Goal: Task Accomplishment & Management: Use online tool/utility

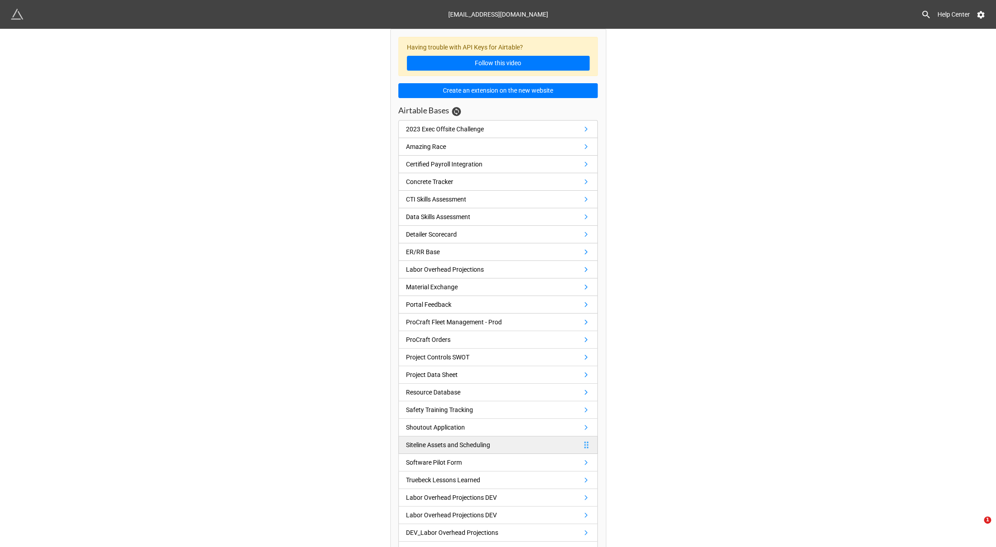
click at [462, 441] on div "Siteline Assets and Scheduling" at bounding box center [448, 445] width 84 height 10
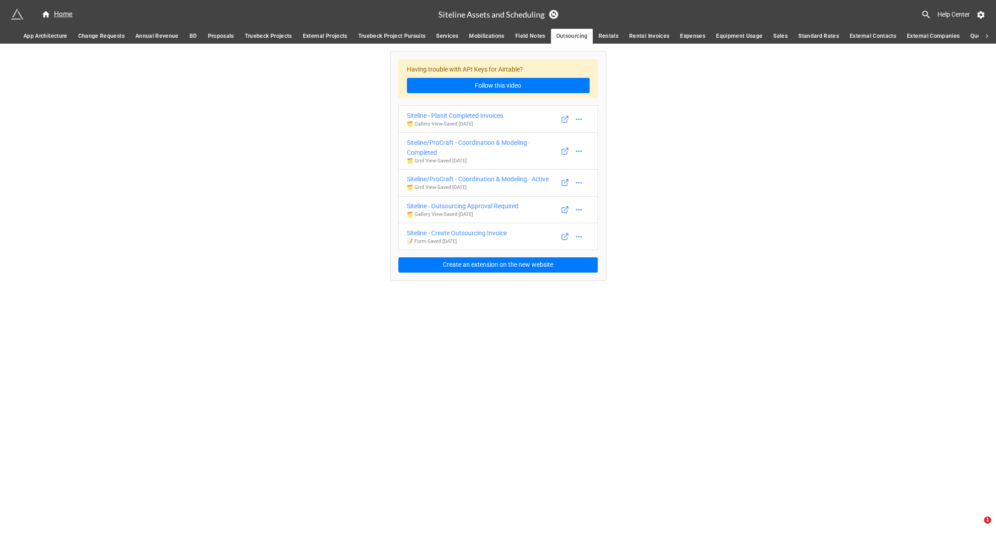
click at [437, 37] on span "Services" at bounding box center [447, 36] width 22 height 9
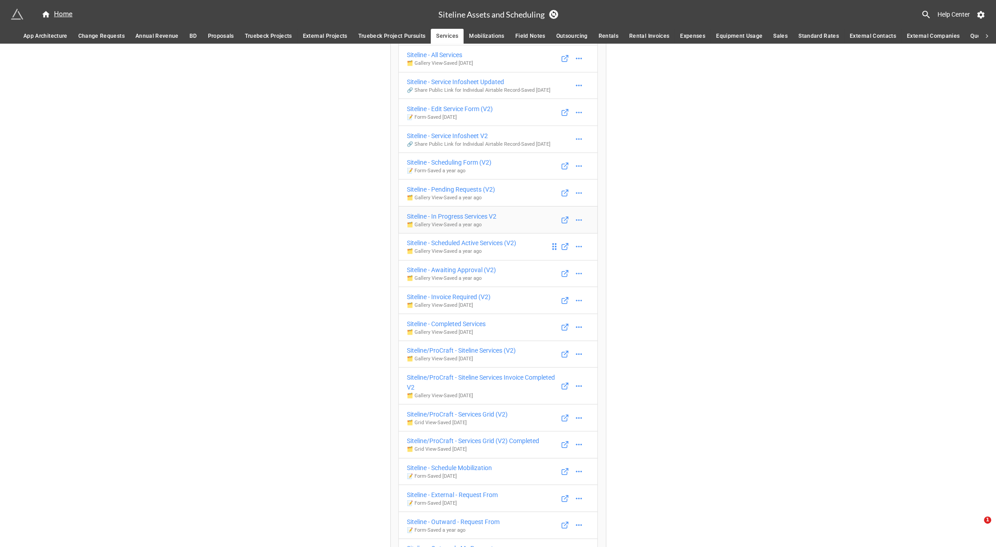
scroll to position [117, 0]
click at [473, 343] on div "Siteline/ProCraft - Siteline Services (V2)" at bounding box center [461, 348] width 109 height 10
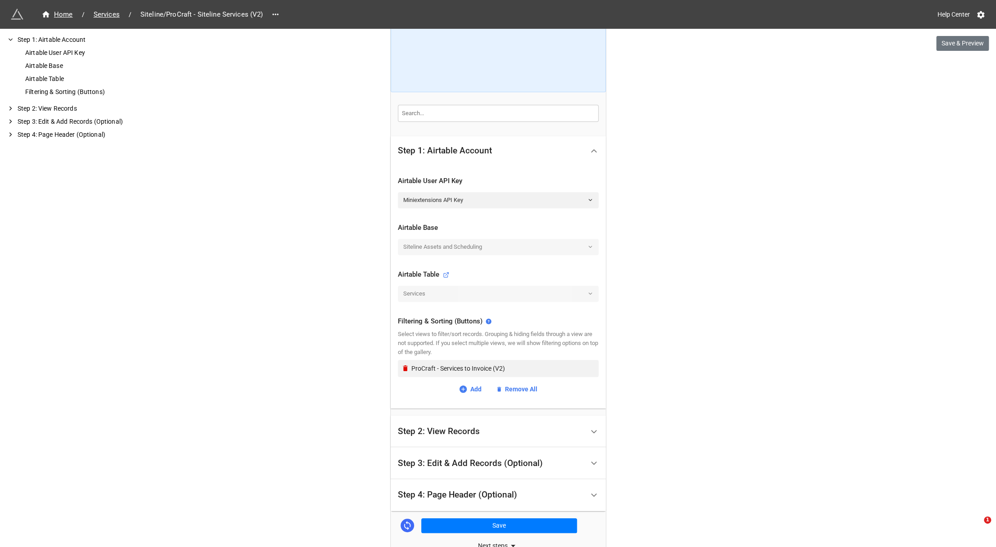
scroll to position [145, 0]
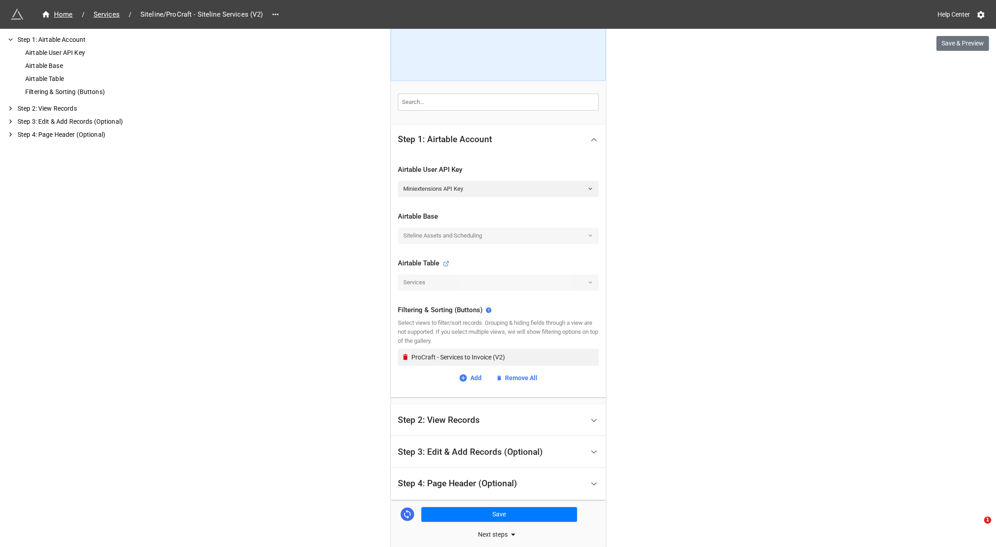
click at [448, 420] on div "Step 2: View Records" at bounding box center [439, 420] width 82 height 9
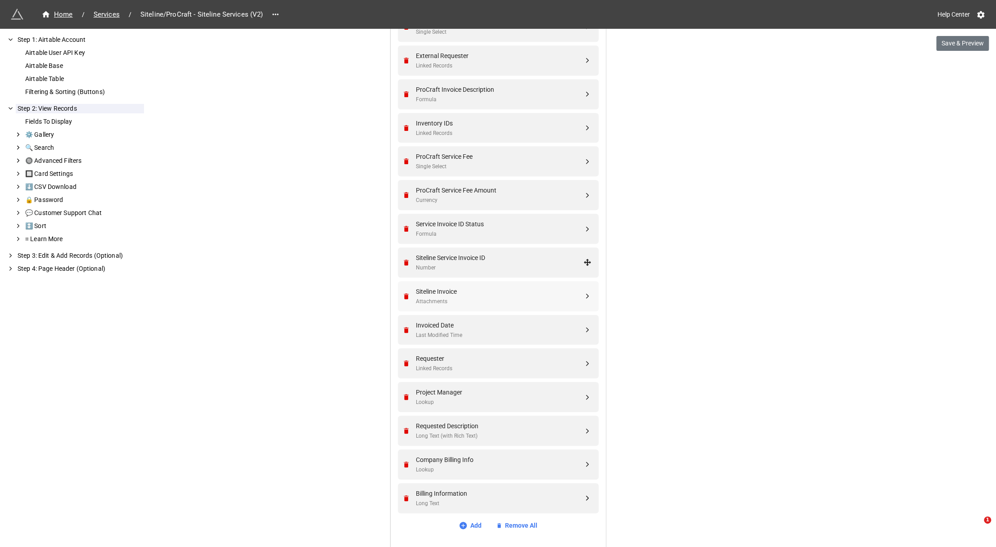
scroll to position [381, 0]
click at [463, 520] on div at bounding box center [463, 525] width 9 height 10
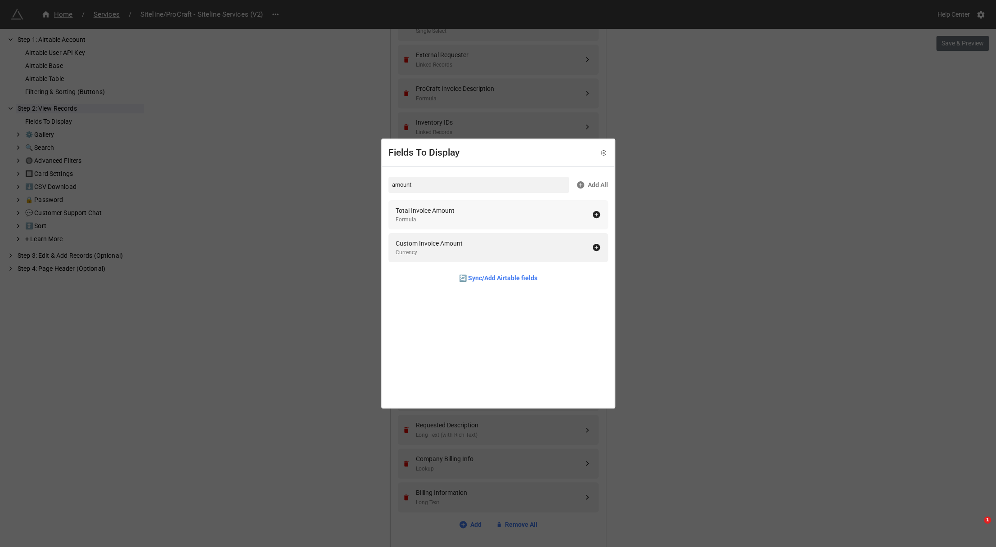
type input "amount"
click at [461, 210] on div "Total Invoice Amount Formula" at bounding box center [494, 215] width 196 height 18
click at [798, 274] on div "Fields To Display amount Add All Custom Invoice Amount Currency 🔄 Sync/Add Airt…" at bounding box center [498, 273] width 996 height 547
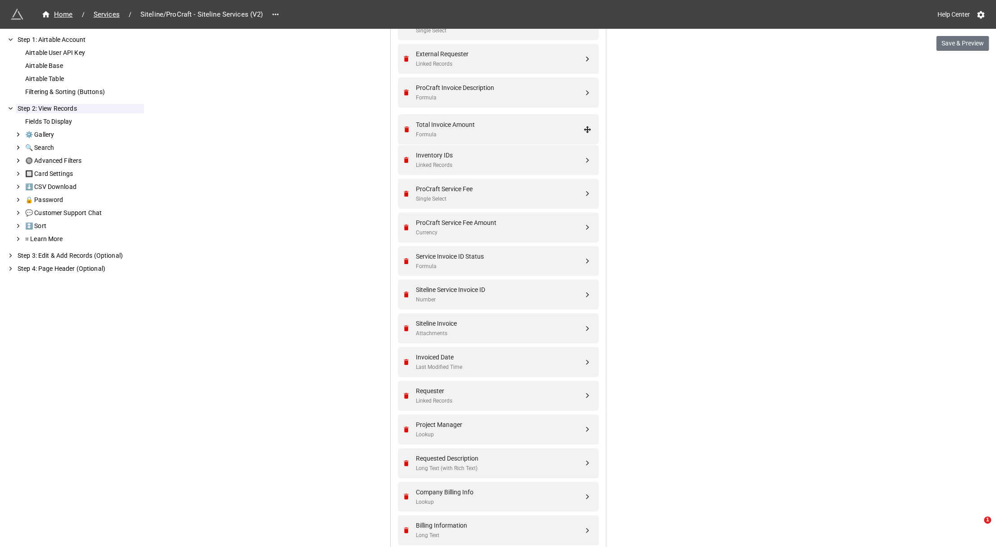
drag, startPoint x: 584, startPoint y: 531, endPoint x: 586, endPoint y: 126, distance: 404.1
drag, startPoint x: 589, startPoint y: 189, endPoint x: 584, endPoint y: 158, distance: 31.9
drag, startPoint x: 584, startPoint y: 227, endPoint x: 578, endPoint y: 179, distance: 48.1
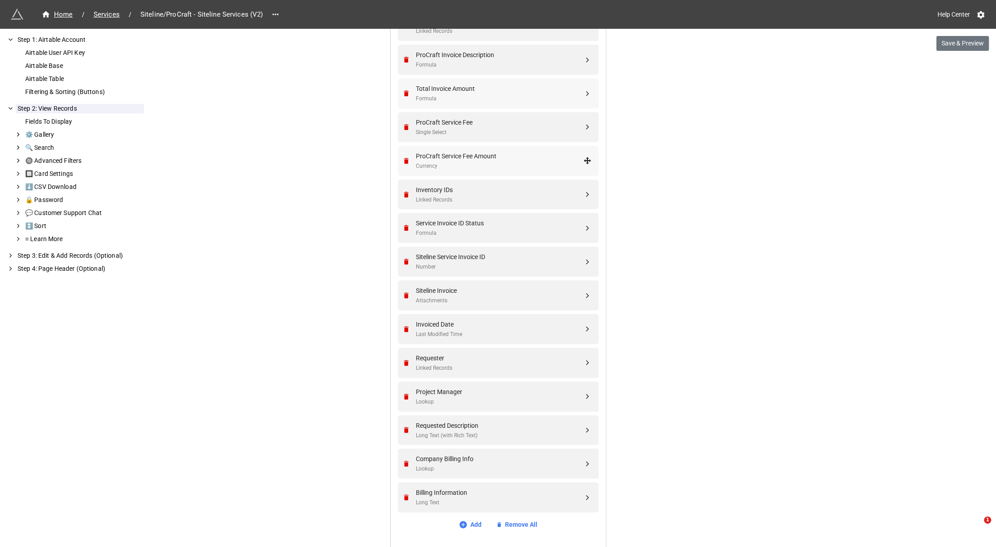
scroll to position [356, 0]
click at [509, 454] on div "Company Billing Info" at bounding box center [499, 459] width 167 height 10
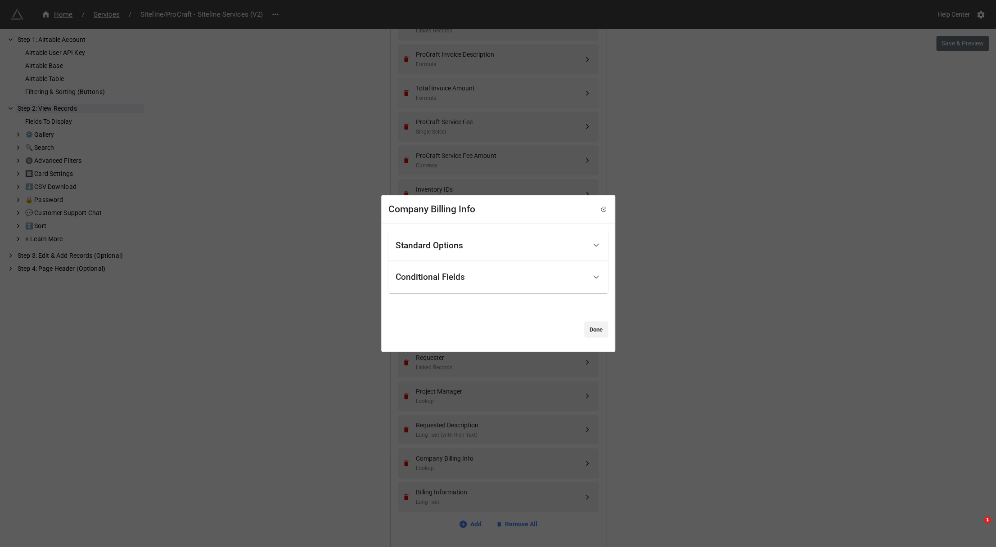
click at [460, 261] on div "Conditional Fields" at bounding box center [498, 277] width 220 height 32
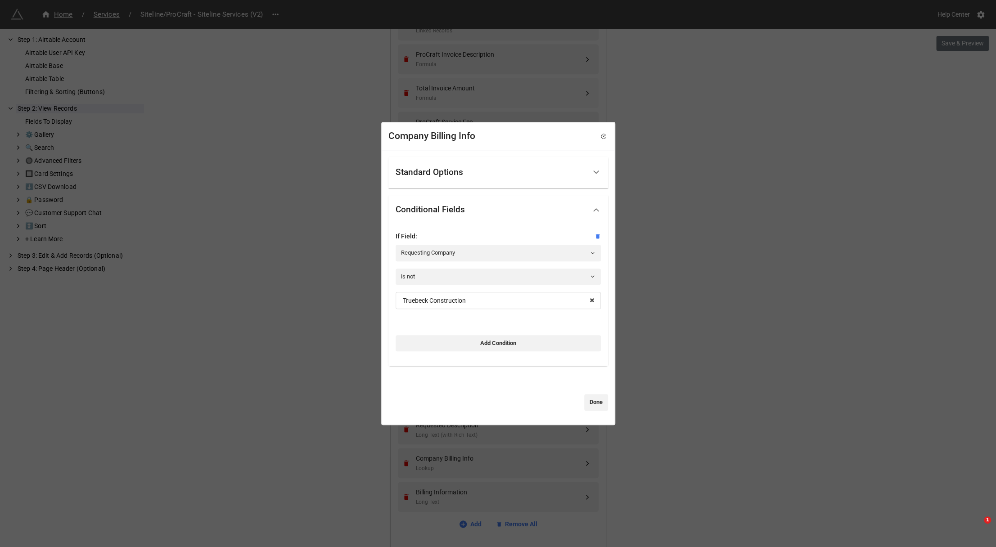
click at [671, 264] on div "Company Billing Info Standard Options Title (Optional) Fixed Content Height (Op…" at bounding box center [498, 273] width 996 height 547
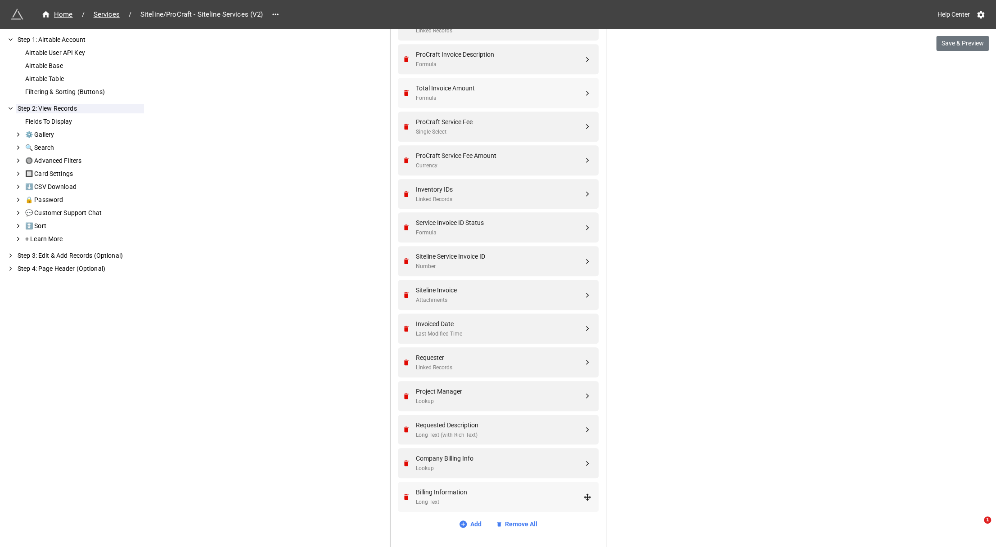
click at [438, 494] on div "Billing Information" at bounding box center [499, 492] width 167 height 10
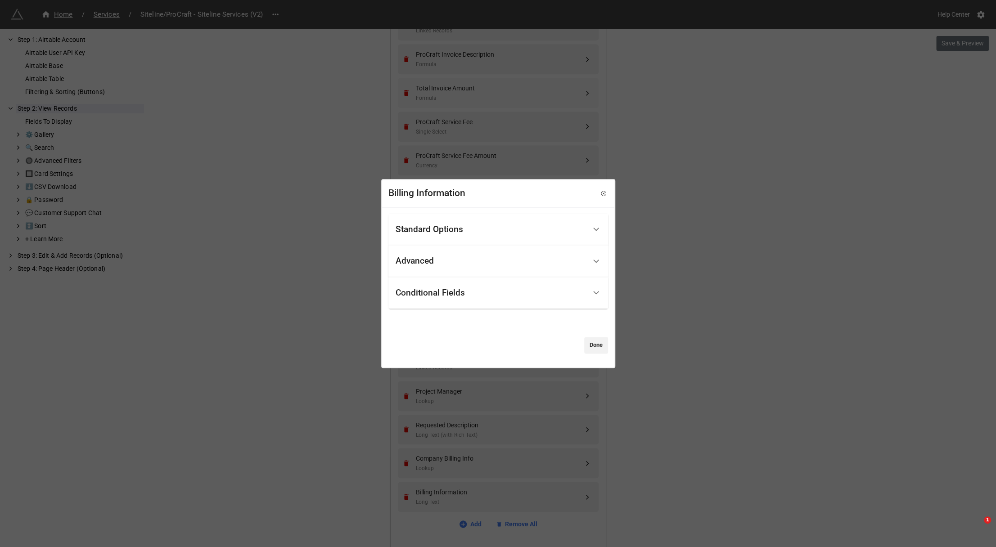
click at [462, 302] on div "Conditional Fields" at bounding box center [491, 293] width 190 height 21
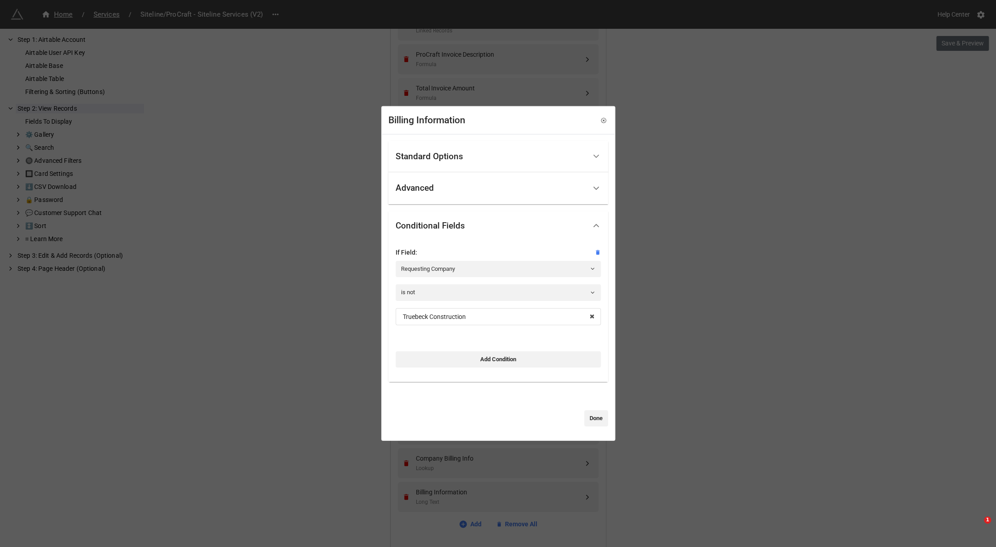
click at [685, 336] on div "Billing Information Standard Options Title (Optional) Fixed Content Height (Opt…" at bounding box center [498, 273] width 996 height 547
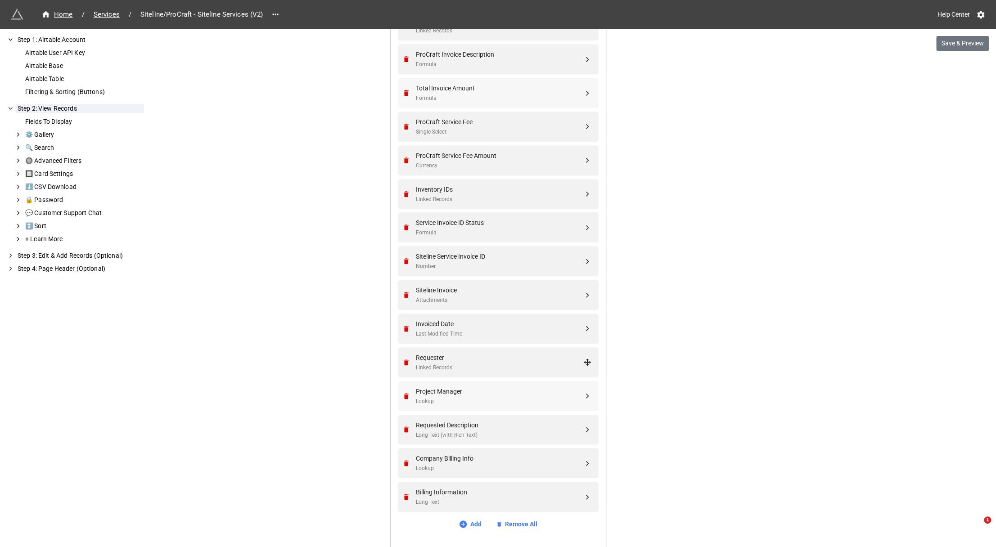
click at [511, 391] on div "Project Manager" at bounding box center [499, 392] width 167 height 10
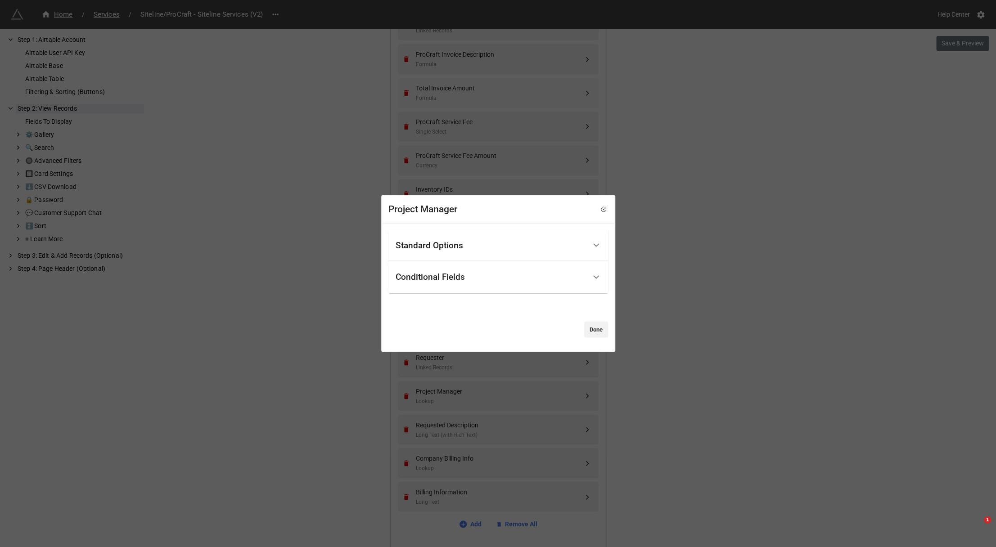
click at [473, 281] on div "Conditional Fields" at bounding box center [491, 277] width 190 height 21
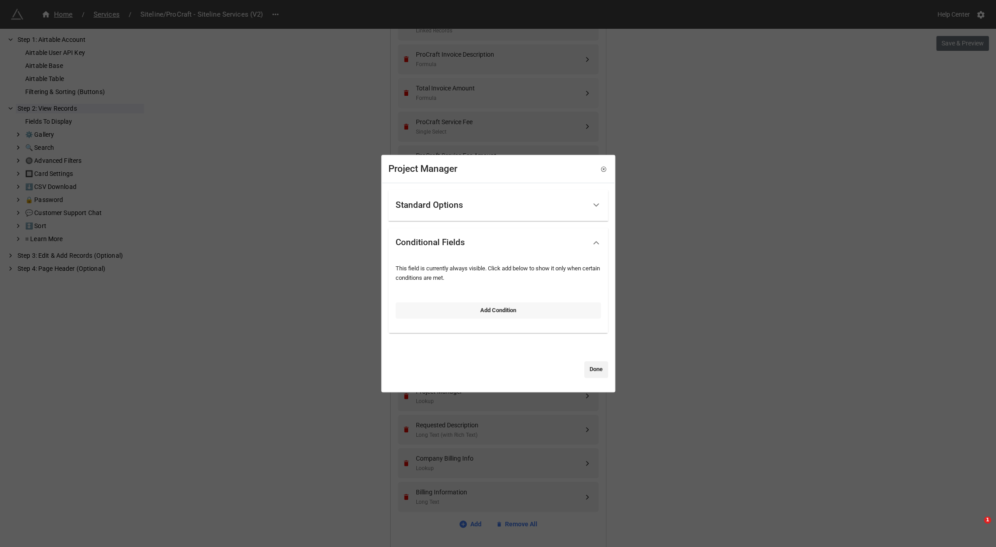
click at [466, 318] on link "Add Condition" at bounding box center [498, 310] width 205 height 16
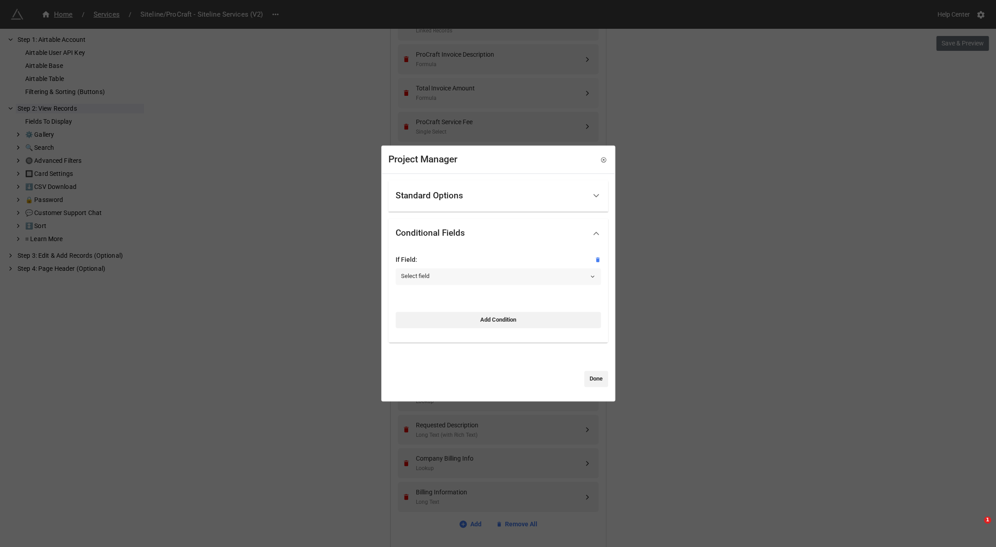
click at [454, 275] on link "Select field" at bounding box center [498, 276] width 205 height 16
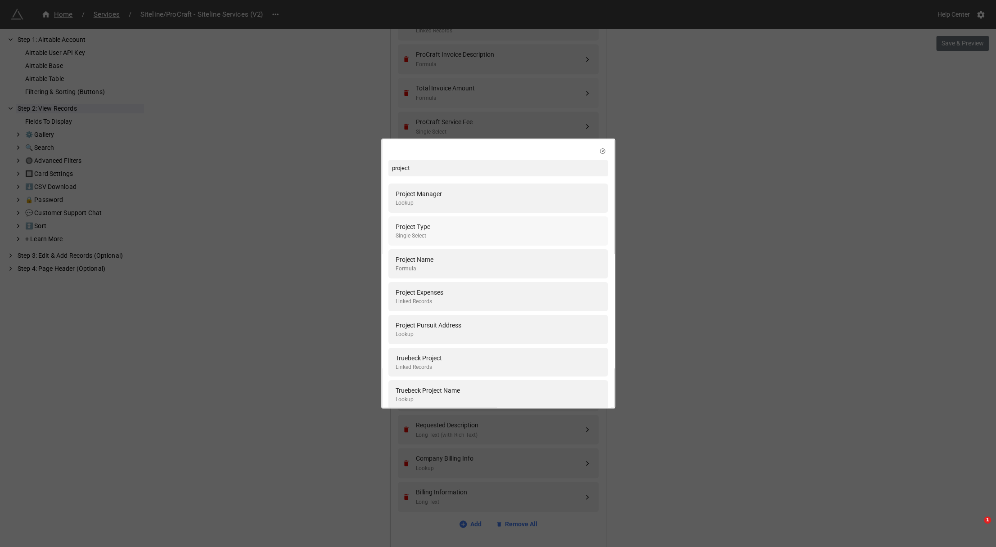
type input "project"
click at [444, 235] on div "Project Type Single Select" at bounding box center [498, 231] width 205 height 18
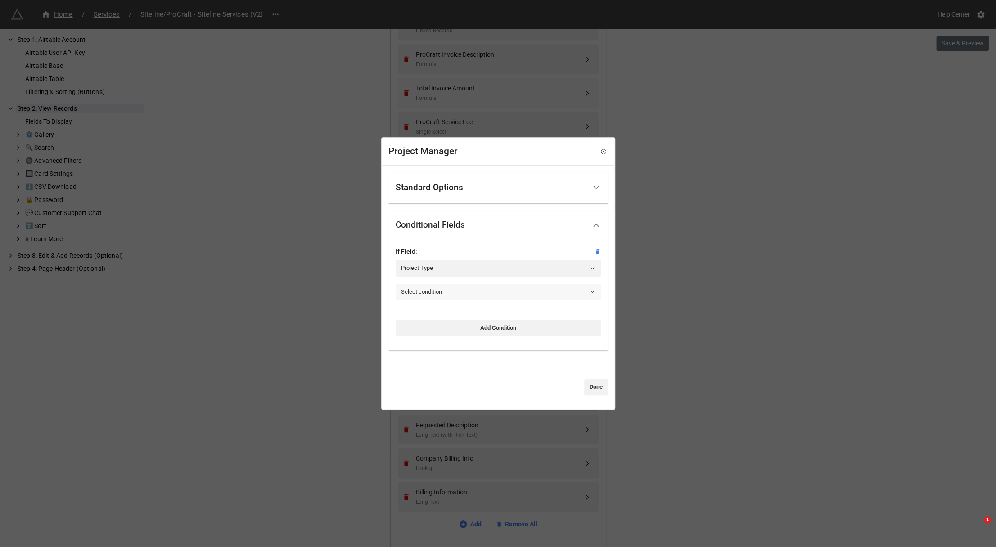
click at [444, 292] on link "Select condition" at bounding box center [498, 292] width 205 height 16
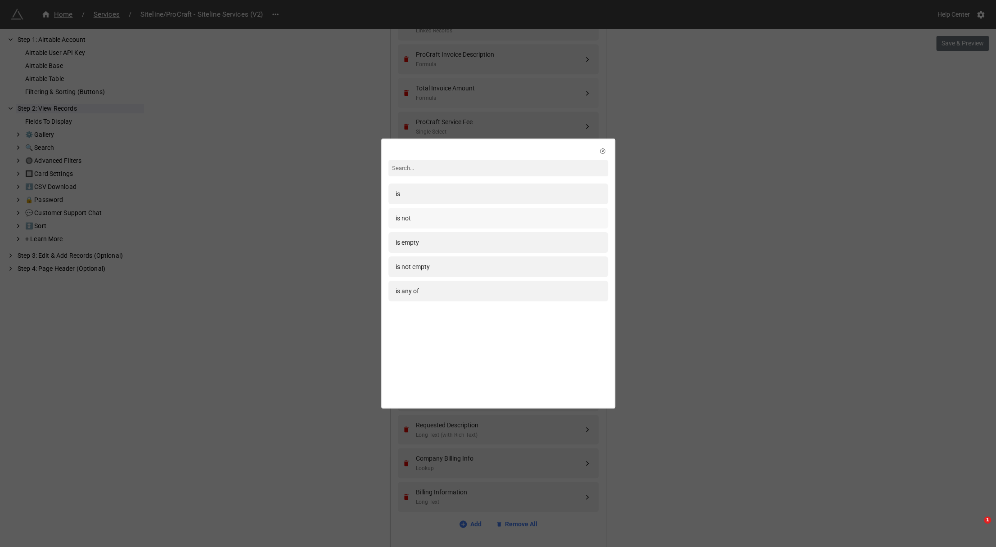
click at [419, 218] on div "is not" at bounding box center [498, 218] width 205 height 10
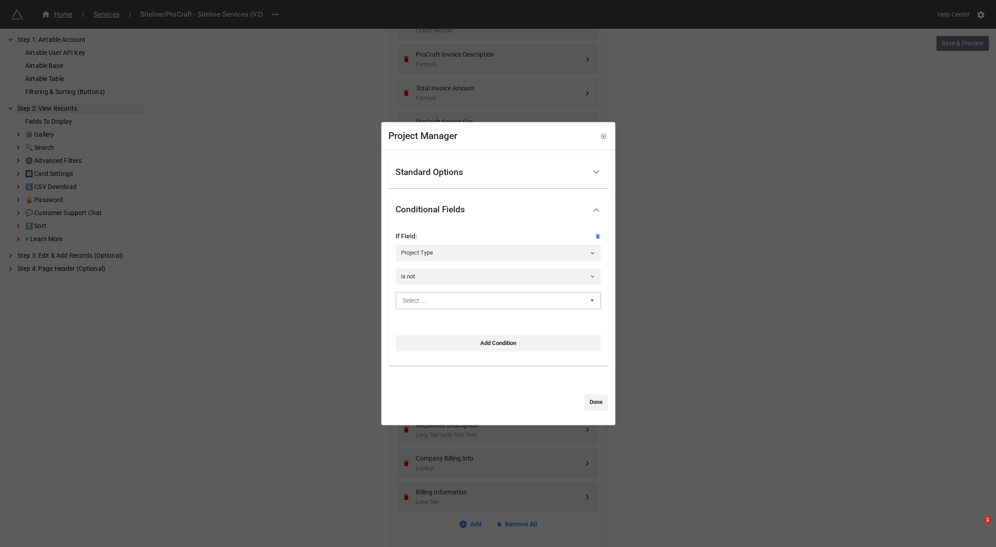
click at [432, 306] on input "text" at bounding box center [498, 301] width 204 height 16
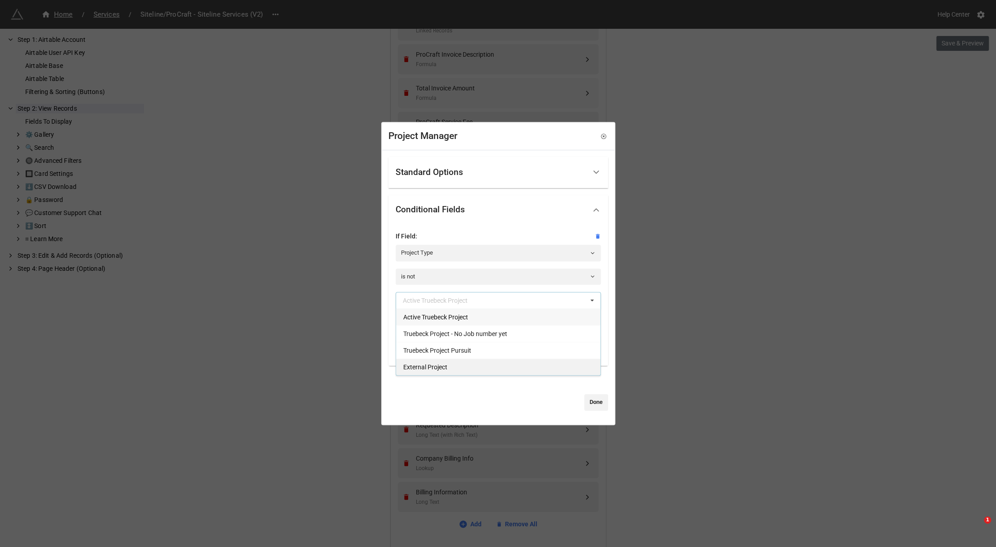
click at [445, 369] on span "External Project" at bounding box center [425, 367] width 44 height 7
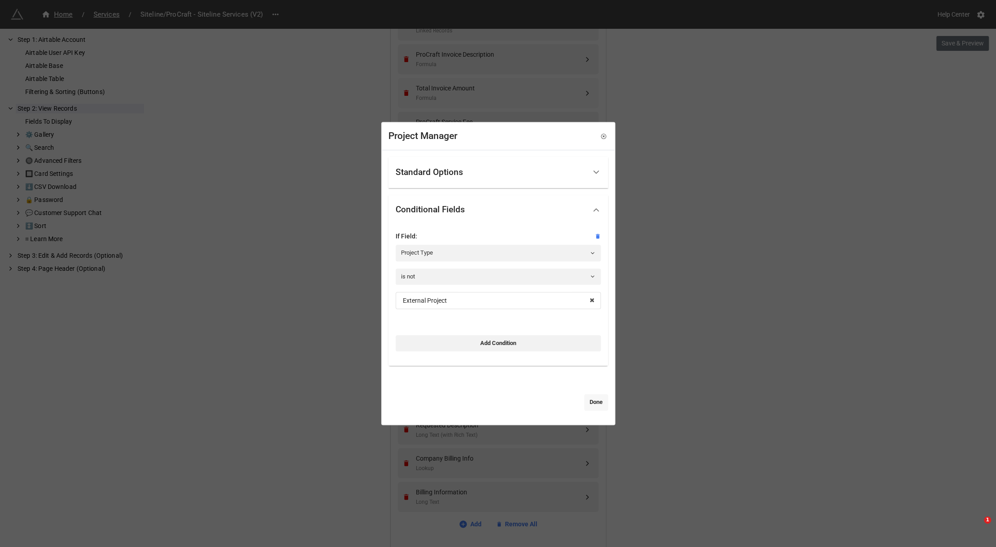
click at [588, 404] on link "Done" at bounding box center [596, 402] width 24 height 16
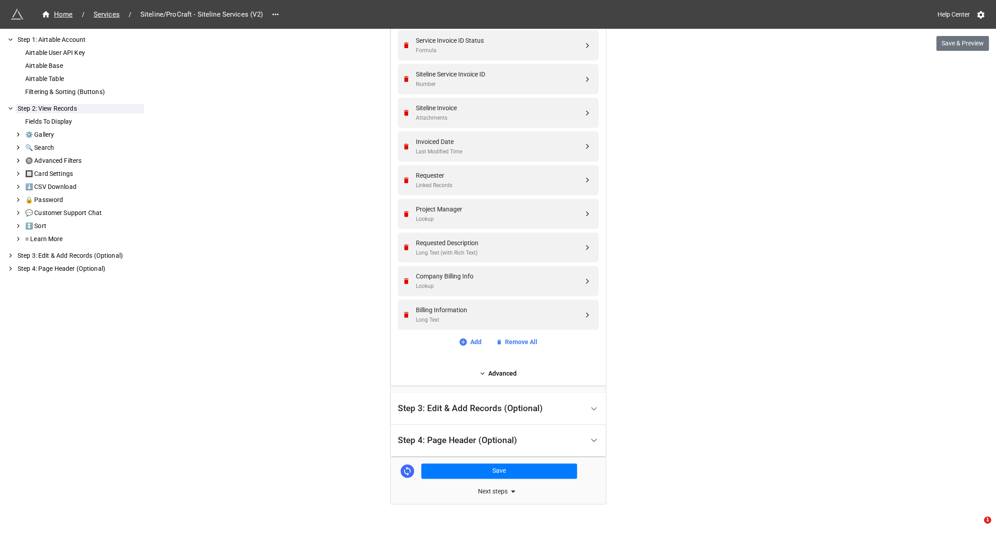
scroll to position [537, 0]
click at [488, 472] on button "Save" at bounding box center [499, 471] width 156 height 15
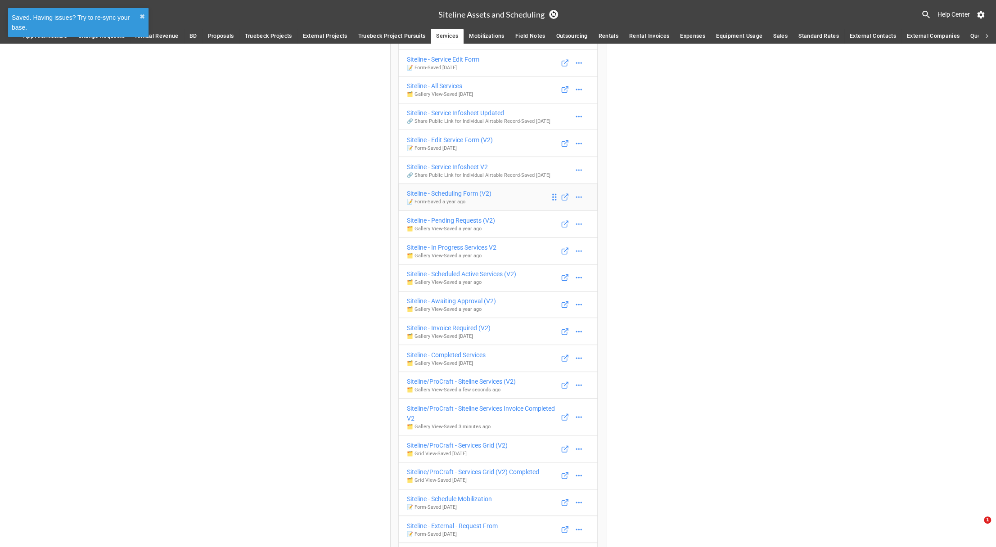
scroll to position [84, 0]
click at [468, 445] on div "Siteline/ProCraft - Services Grid (V2)" at bounding box center [457, 445] width 101 height 10
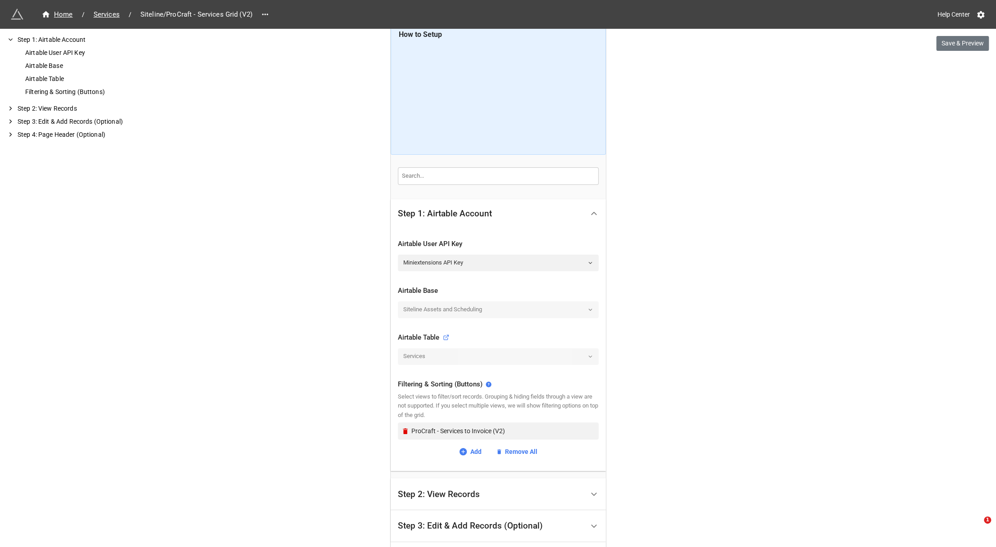
scroll to position [130, 0]
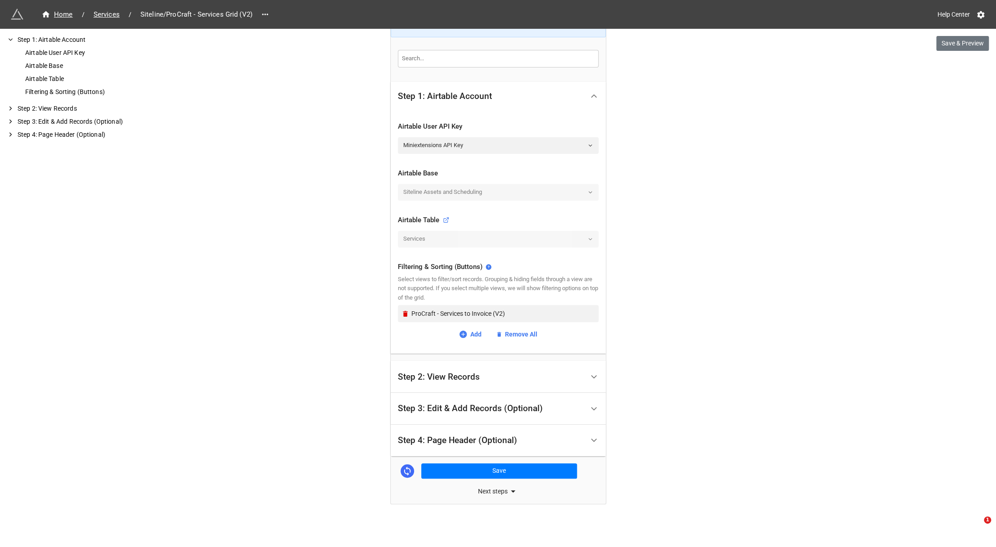
click at [443, 373] on div "Step 2: View Records" at bounding box center [439, 377] width 82 height 9
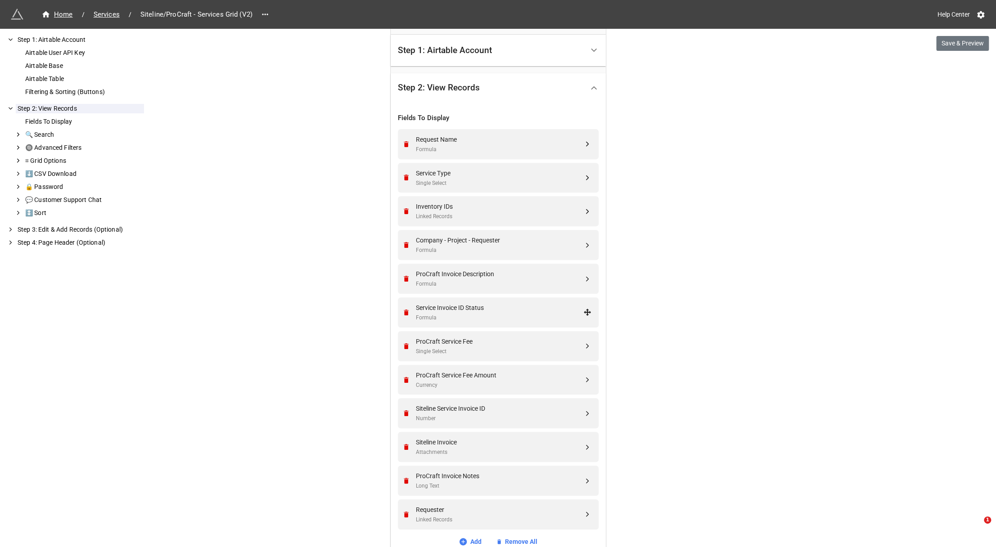
scroll to position [175, 0]
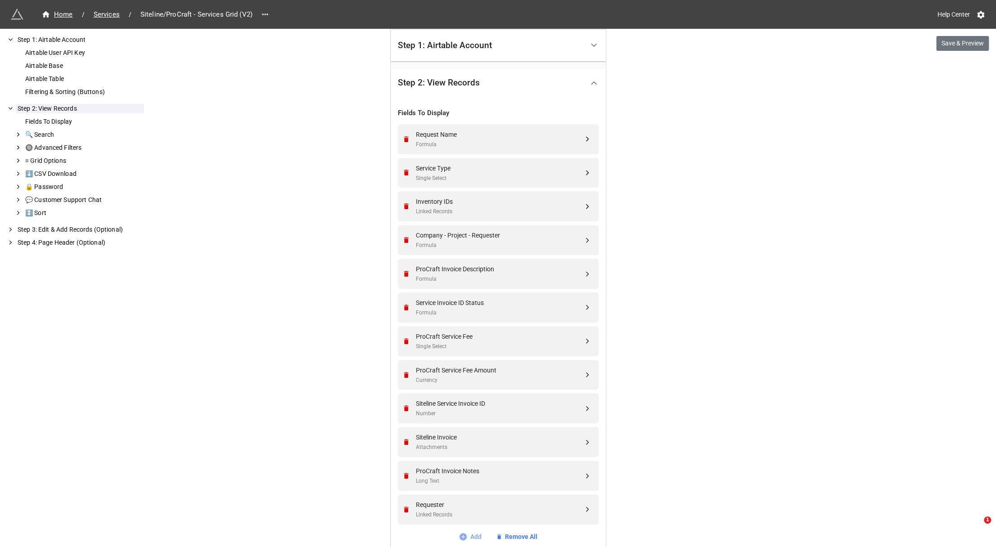
click at [468, 536] on link "Add" at bounding box center [470, 537] width 23 height 10
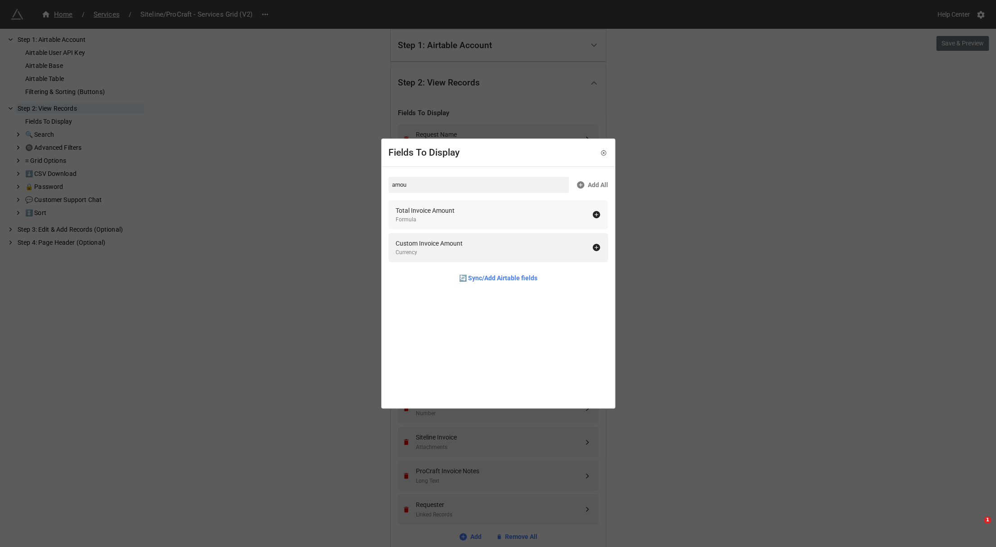
type input "amou"
click at [446, 209] on div "Total Invoice Amount" at bounding box center [425, 211] width 59 height 10
click at [699, 297] on div "Fields To Display amou Add All Custom Invoice Amount Currency 🔄 Sync/Add Airtab…" at bounding box center [498, 273] width 996 height 547
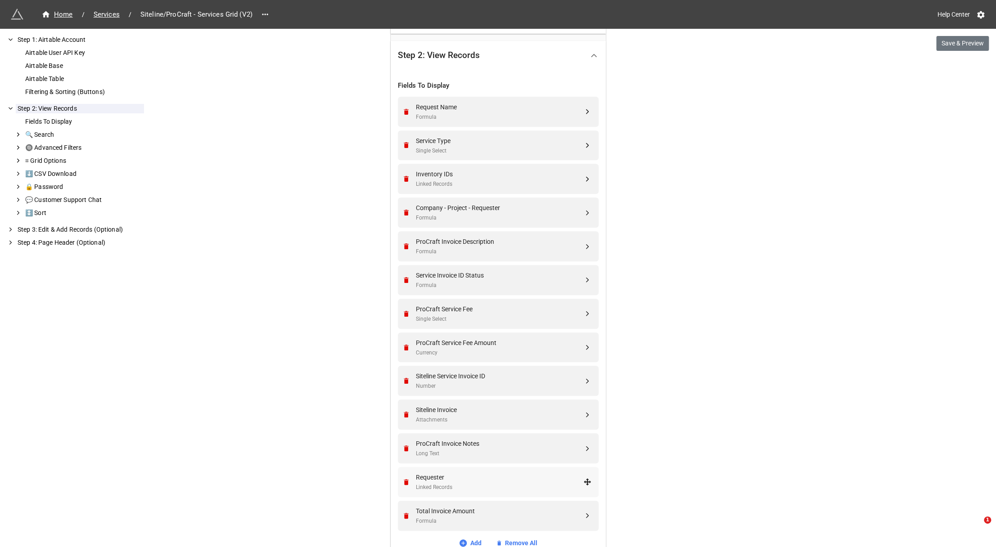
scroll to position [203, 0]
drag, startPoint x: 589, startPoint y: 515, endPoint x: 617, endPoint y: 507, distance: 29.8
click at [617, 507] on div "Home / Services / Siteline/ProCraft - Services Grid (V2) Help Center Save & Pre…" at bounding box center [498, 273] width 996 height 952
drag, startPoint x: 587, startPoint y: 514, endPoint x: 608, endPoint y: 174, distance: 340.8
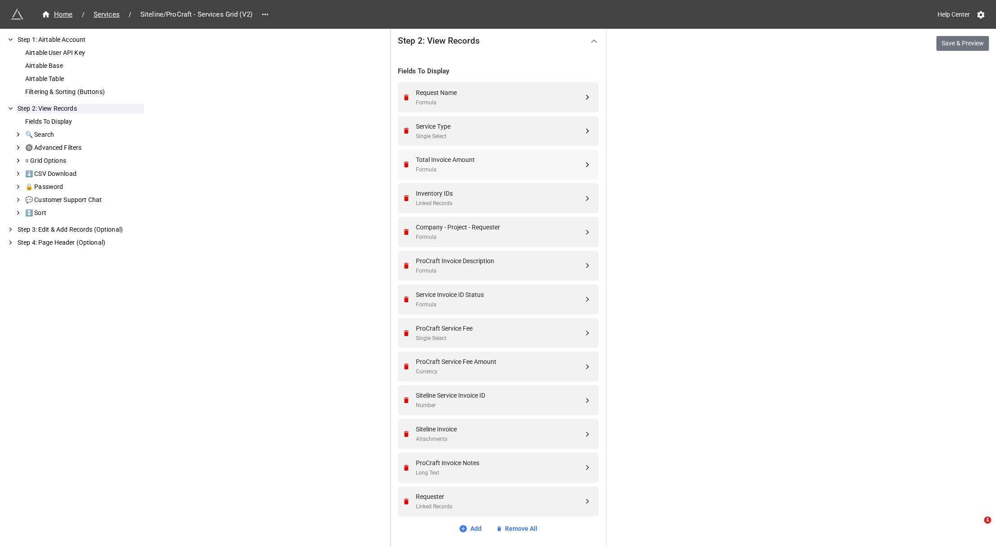
scroll to position [191, 0]
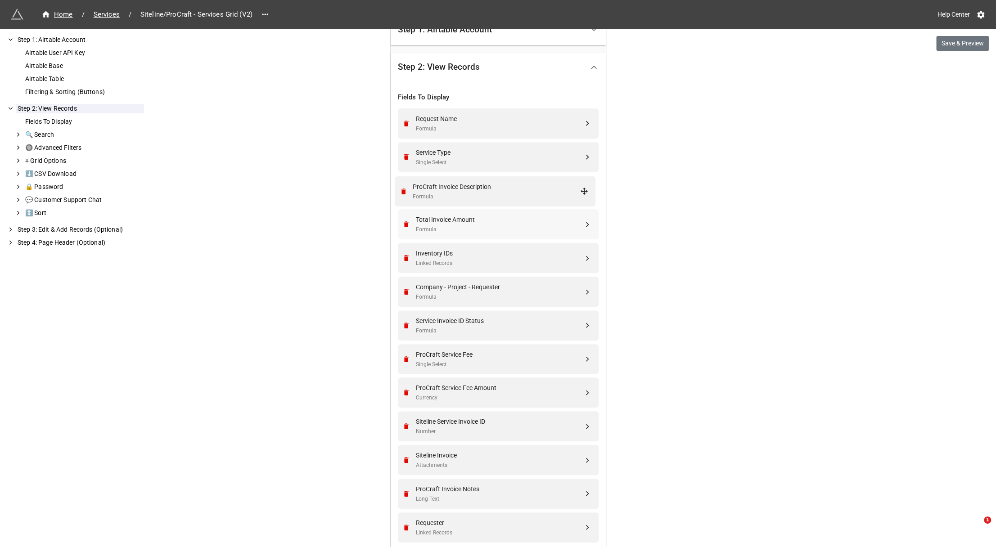
drag, startPoint x: 581, startPoint y: 292, endPoint x: 581, endPoint y: 191, distance: 100.4
drag, startPoint x: 585, startPoint y: 392, endPoint x: 582, endPoint y: 253, distance: 139.5
drag, startPoint x: 584, startPoint y: 395, endPoint x: 580, endPoint y: 254, distance: 141.4
drag, startPoint x: 505, startPoint y: 424, endPoint x: 553, endPoint y: 412, distance: 48.8
click at [553, 412] on div "Siteline Service Invoice ID Number" at bounding box center [496, 426] width 189 height 30
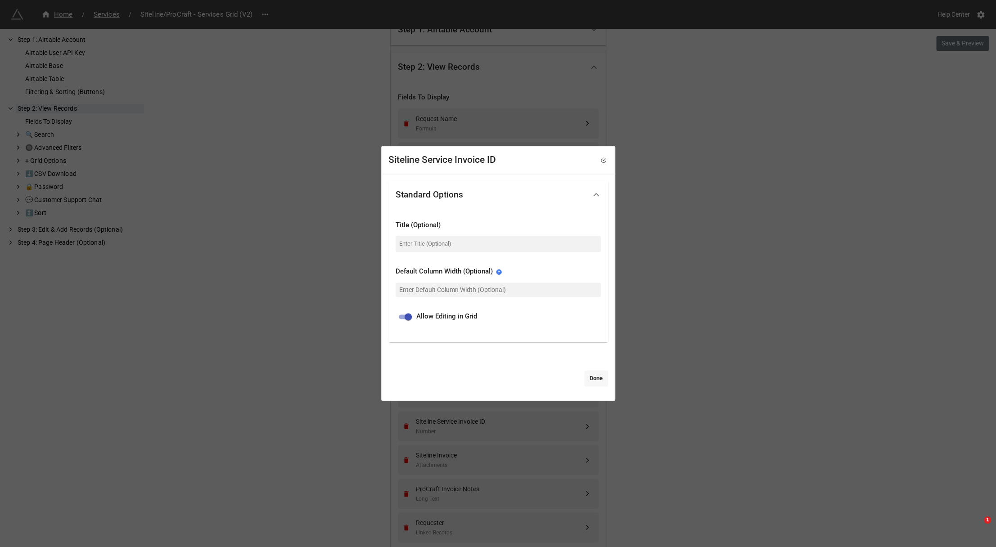
click at [595, 371] on link "Done" at bounding box center [596, 378] width 24 height 16
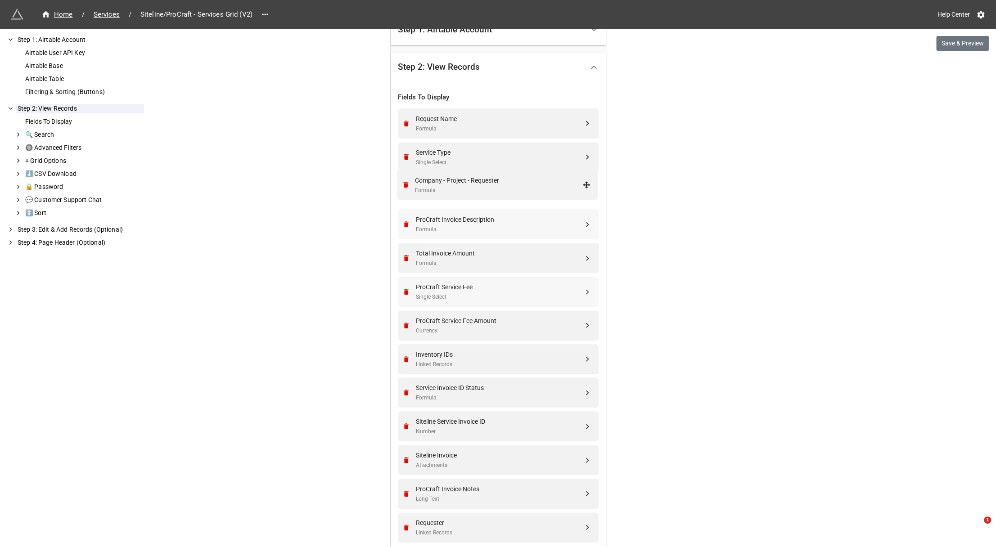
drag, startPoint x: 584, startPoint y: 359, endPoint x: 585, endPoint y: 184, distance: 175.1
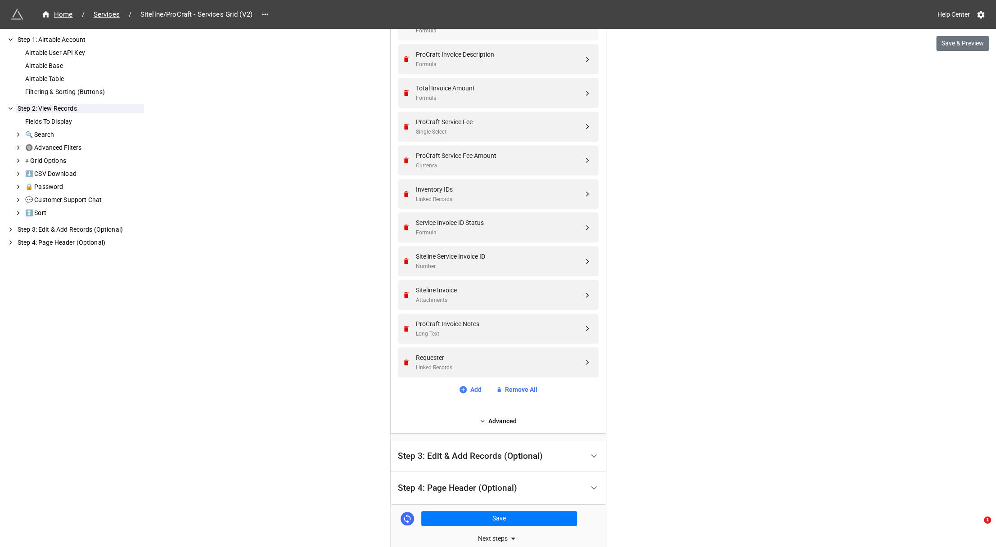
scroll to position [356, 0]
click at [509, 521] on button "Save" at bounding box center [499, 519] width 156 height 15
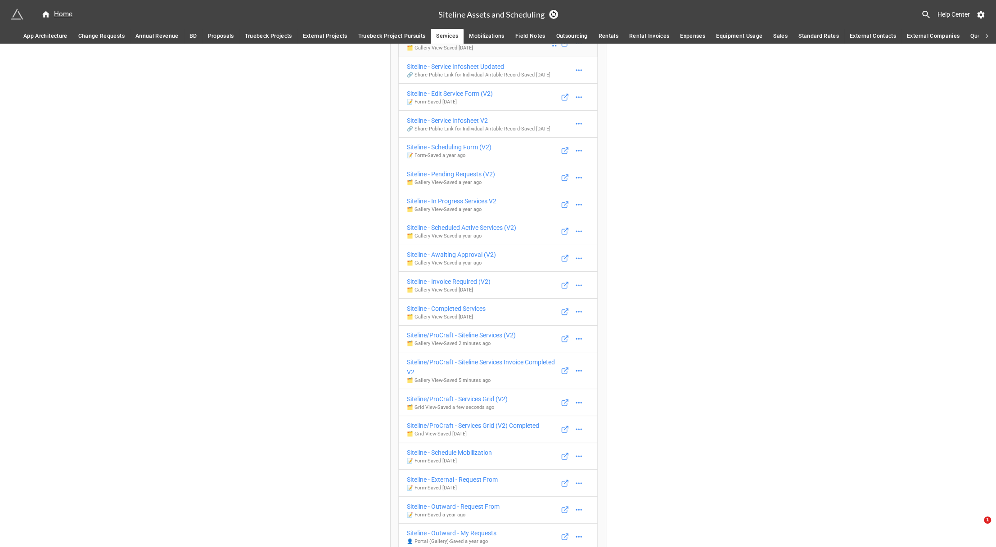
scroll to position [131, 0]
click at [473, 423] on div "Siteline/ProCraft - Services Grid (V2) Completed" at bounding box center [473, 425] width 132 height 10
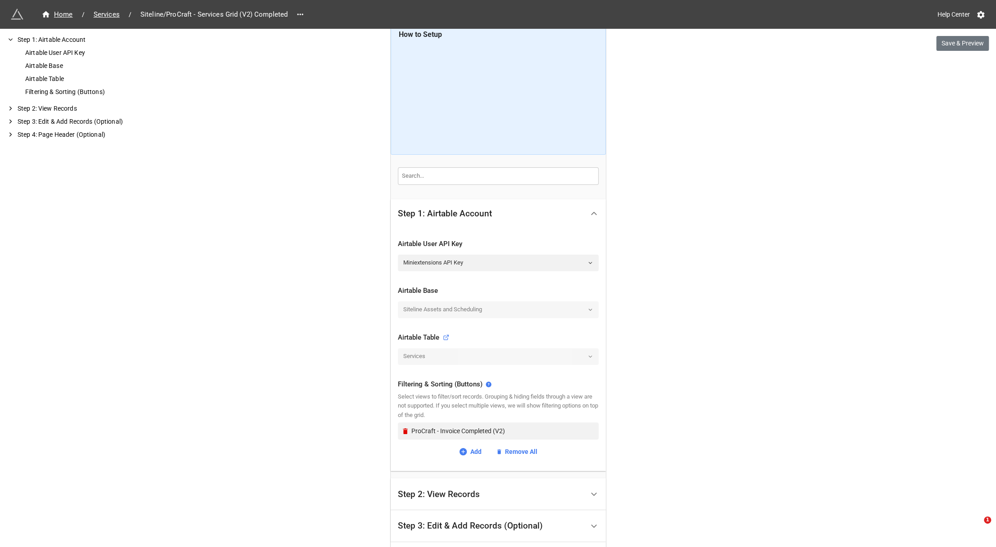
scroll to position [130, 0]
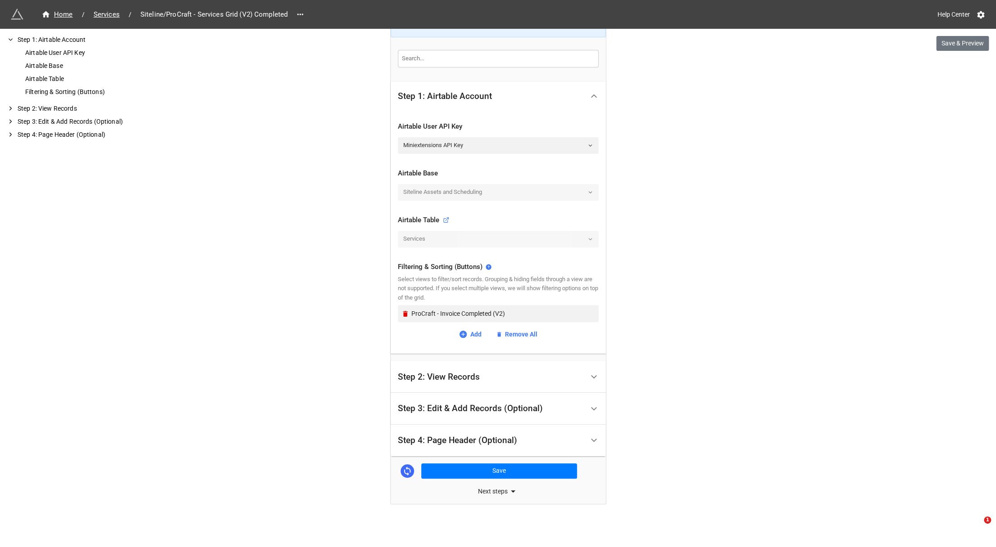
click at [462, 373] on div "Step 2: View Records" at bounding box center [439, 377] width 82 height 9
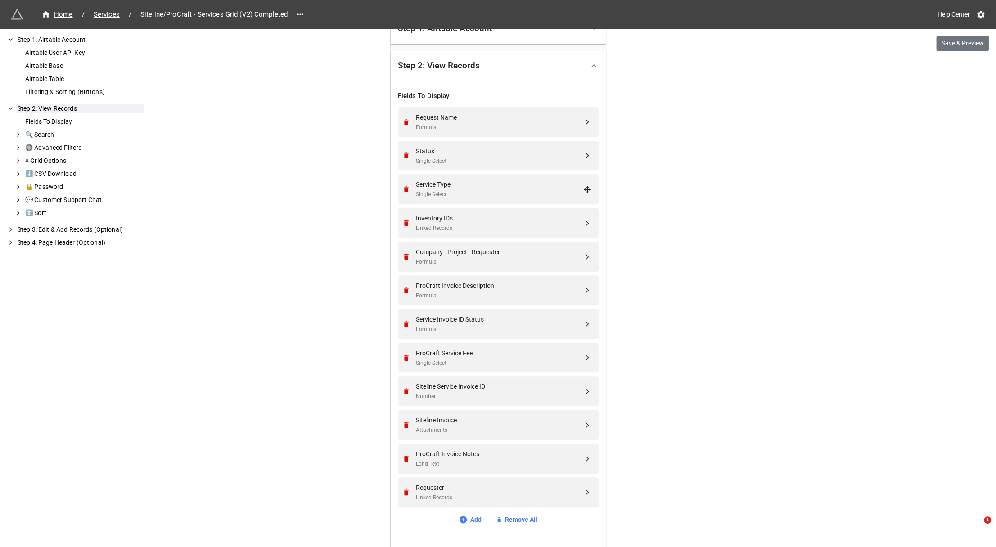
scroll to position [194, 0]
click at [466, 518] on link "Add" at bounding box center [470, 518] width 23 height 10
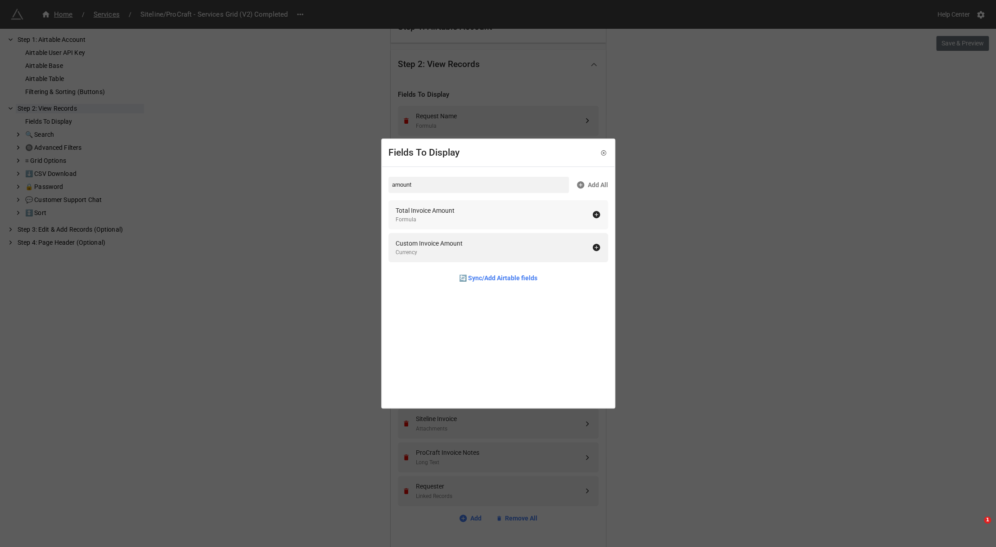
type input "amount"
click at [450, 222] on div "Formula" at bounding box center [425, 220] width 59 height 9
click at [794, 293] on div "Fields To Display amount Add All Custom Invoice Amount Currency 🔄 Sync/Add Airt…" at bounding box center [498, 273] width 996 height 547
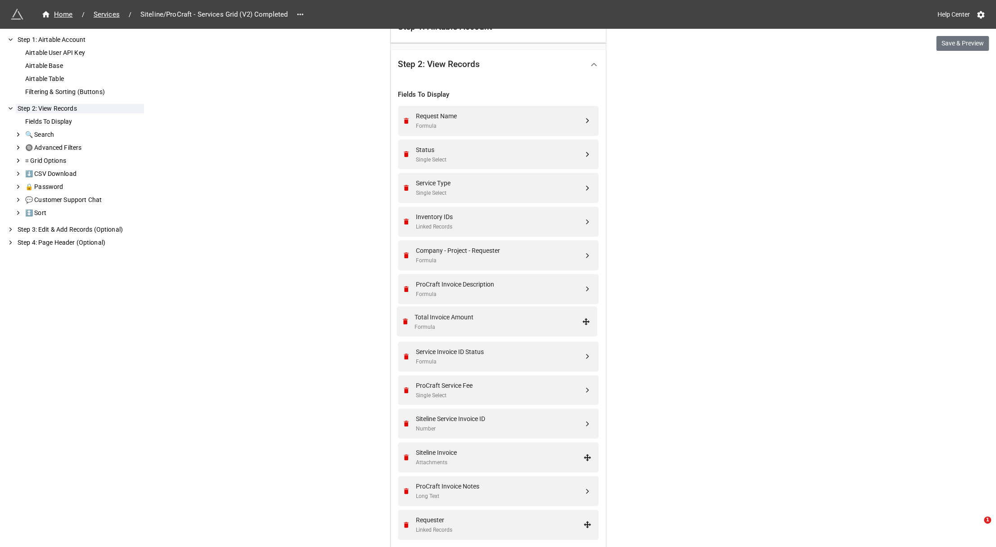
drag, startPoint x: 586, startPoint y: 525, endPoint x: 587, endPoint y: 321, distance: 203.9
drag, startPoint x: 581, startPoint y: 221, endPoint x: 575, endPoint y: 354, distance: 133.3
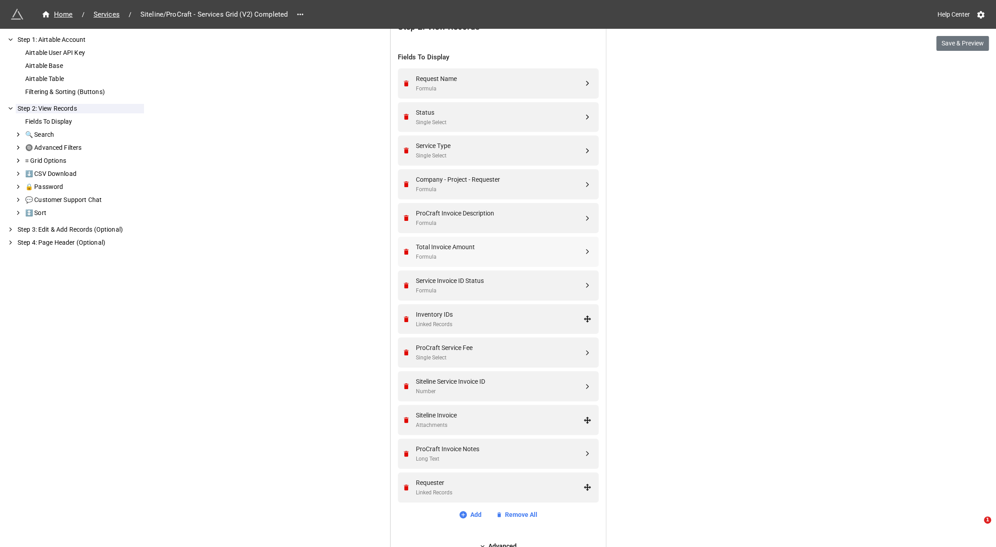
scroll to position [231, 0]
click at [466, 514] on link "Add" at bounding box center [470, 515] width 23 height 10
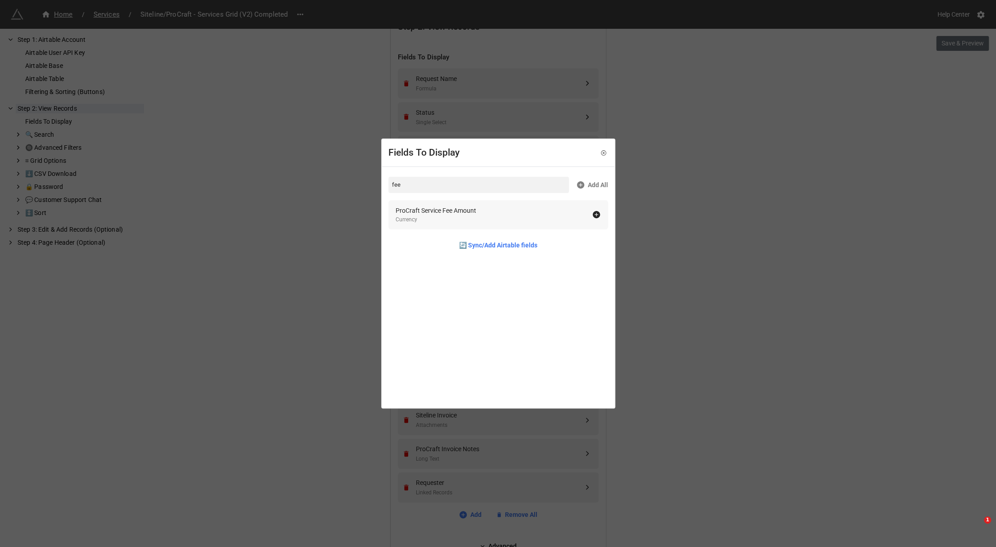
type input "fee"
click at [487, 210] on div "ProCraft Service Fee Amount Currency" at bounding box center [494, 215] width 196 height 18
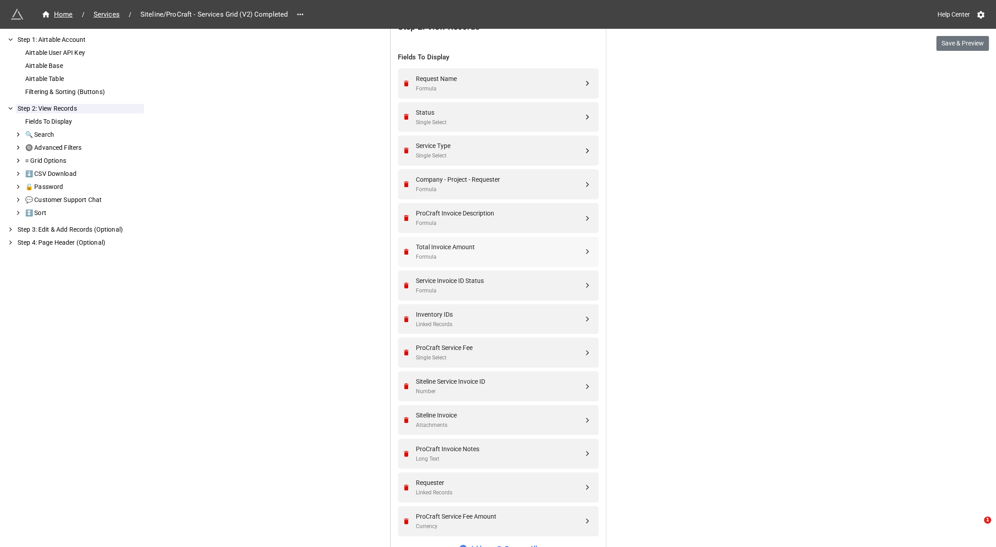
click at [753, 284] on div "Home / Services / Siteline/ProCraft - Services Grid (V2) Completed Help Center …" at bounding box center [498, 262] width 996 height 986
drag, startPoint x: 583, startPoint y: 522, endPoint x: 587, endPoint y: 367, distance: 154.4
drag, startPoint x: 581, startPoint y: 283, endPoint x: 582, endPoint y: 376, distance: 93.2
drag, startPoint x: 584, startPoint y: 284, endPoint x: 585, endPoint y: 213, distance: 70.7
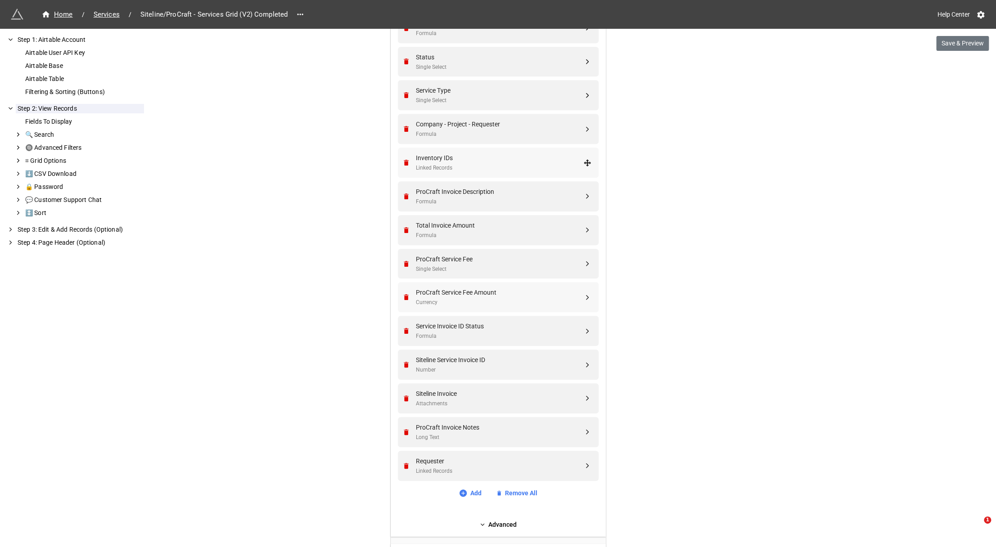
scroll to position [287, 0]
click at [944, 37] on button "Save & Preview" at bounding box center [962, 43] width 53 height 15
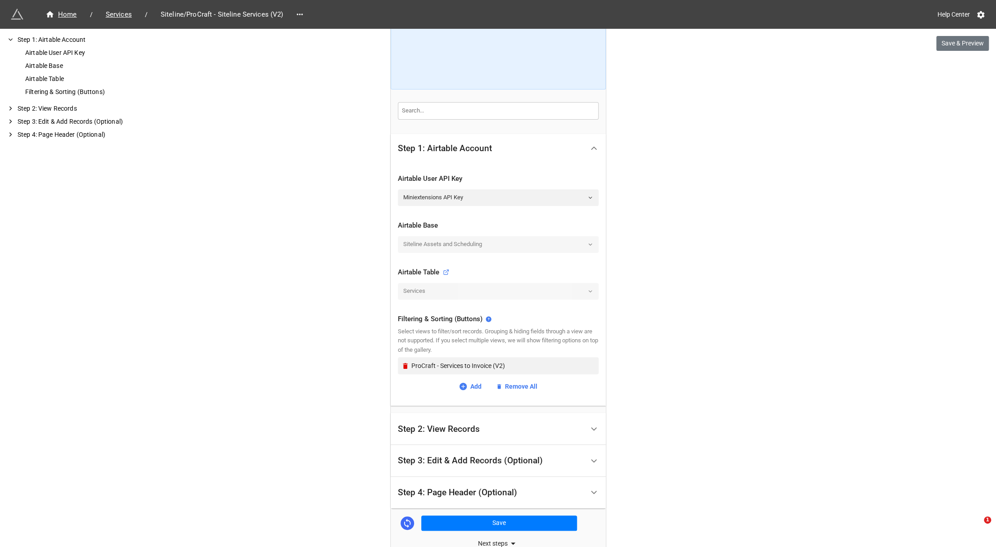
scroll to position [130, 0]
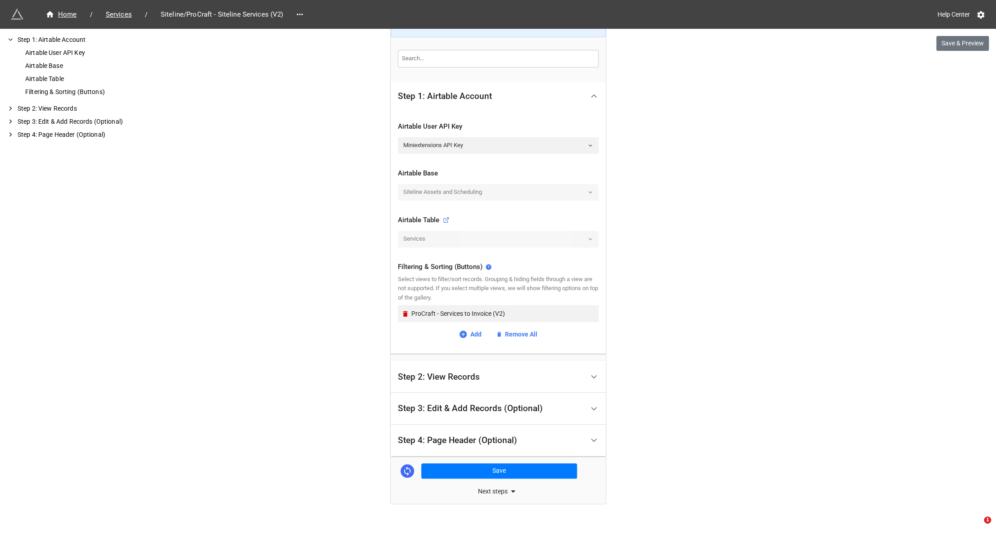
click at [464, 369] on div "Step 2: View Records" at bounding box center [491, 376] width 186 height 21
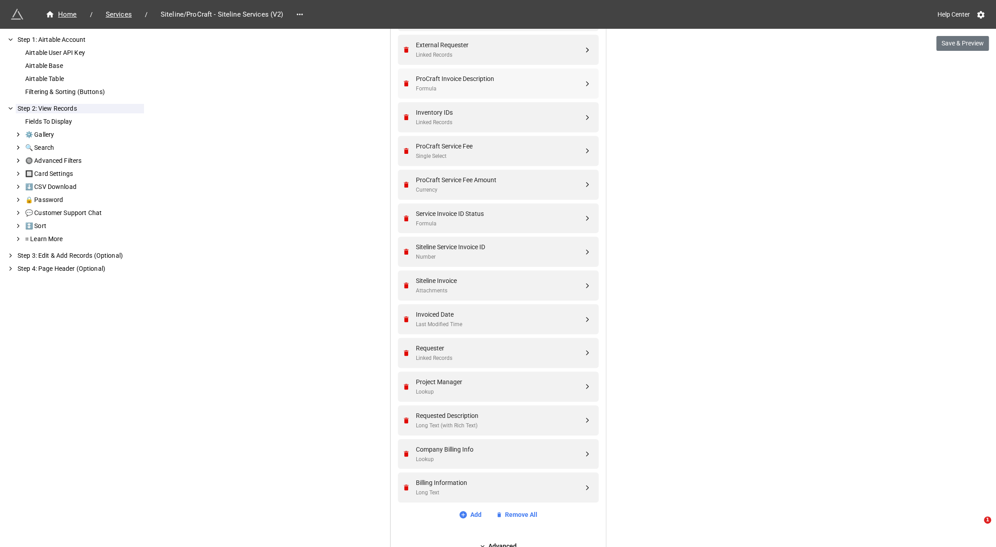
scroll to position [360, 0]
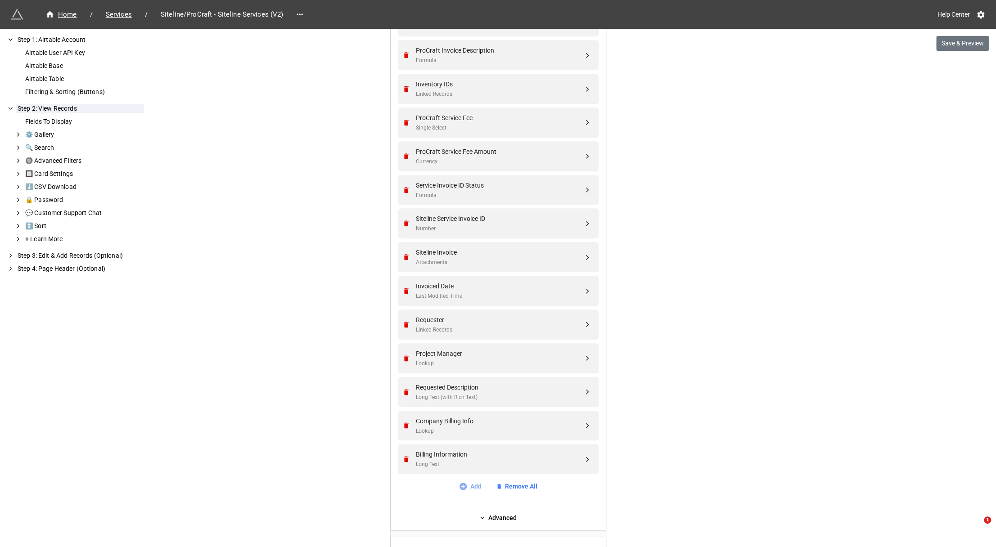
click at [463, 484] on icon at bounding box center [462, 486] width 7 height 7
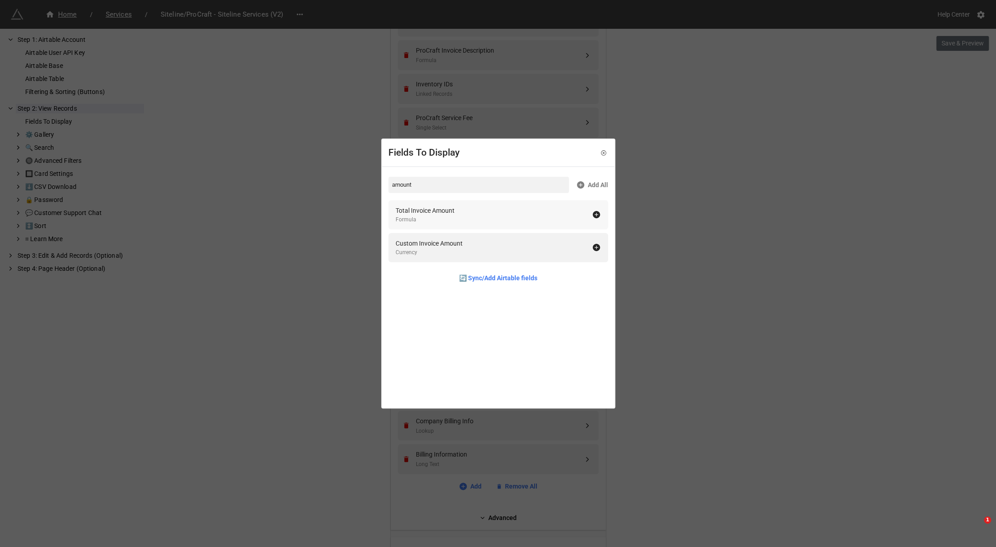
type input "amount"
click at [462, 209] on div "Total Invoice Amount Formula" at bounding box center [494, 215] width 196 height 18
click at [816, 334] on div "Fields To Display amount Add All Custom Invoice Amount Currency 🔄 Sync/Add Airt…" at bounding box center [498, 273] width 996 height 547
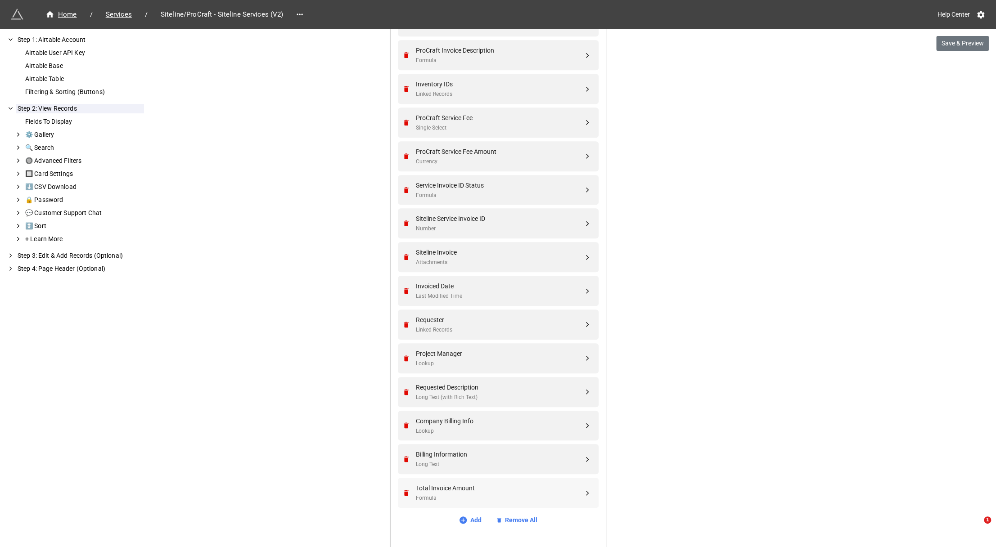
drag, startPoint x: 585, startPoint y: 492, endPoint x: 631, endPoint y: 486, distance: 46.3
drag, startPoint x: 587, startPoint y: 493, endPoint x: 576, endPoint y: 284, distance: 209.6
drag, startPoint x: 576, startPoint y: 284, endPoint x: 331, endPoint y: 447, distance: 294.2
click at [331, 447] on div "Home / Services / Siteline/ProCraft - Siteline Services (V2) Help Center Save &…" at bounding box center [498, 183] width 996 height 1087
drag, startPoint x: 585, startPoint y: 494, endPoint x: 585, endPoint y: 88, distance: 405.9
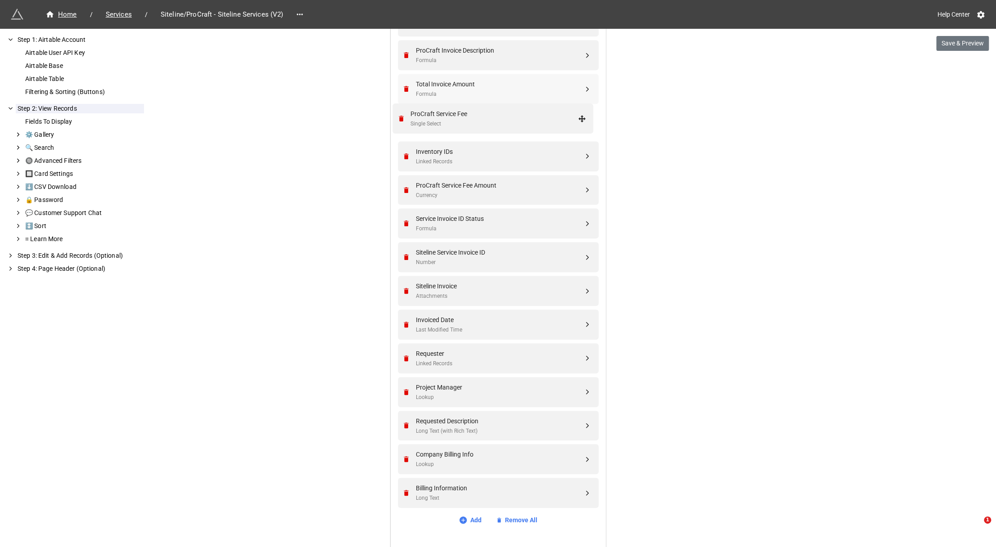
drag, startPoint x: 587, startPoint y: 157, endPoint x: 584, endPoint y: 118, distance: 38.3
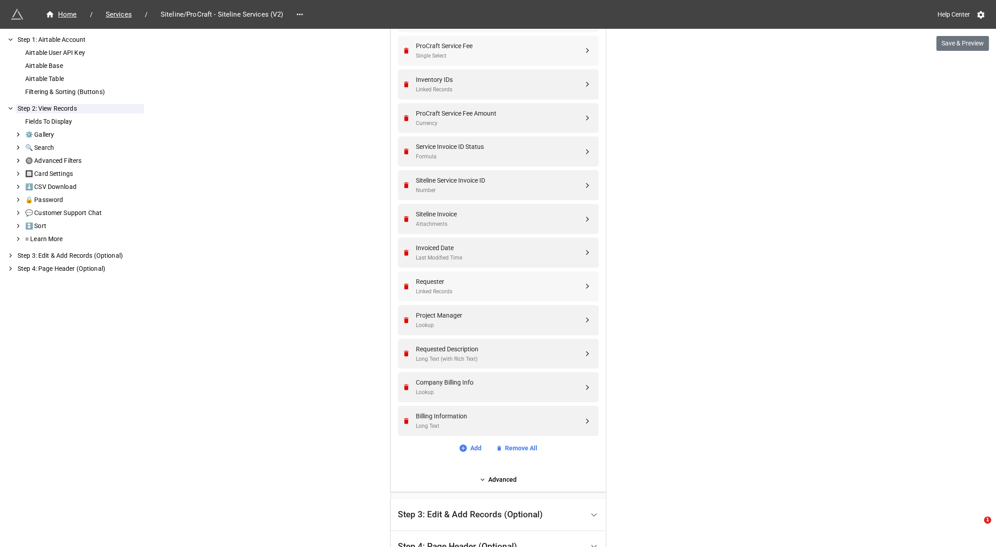
scroll to position [495, 0]
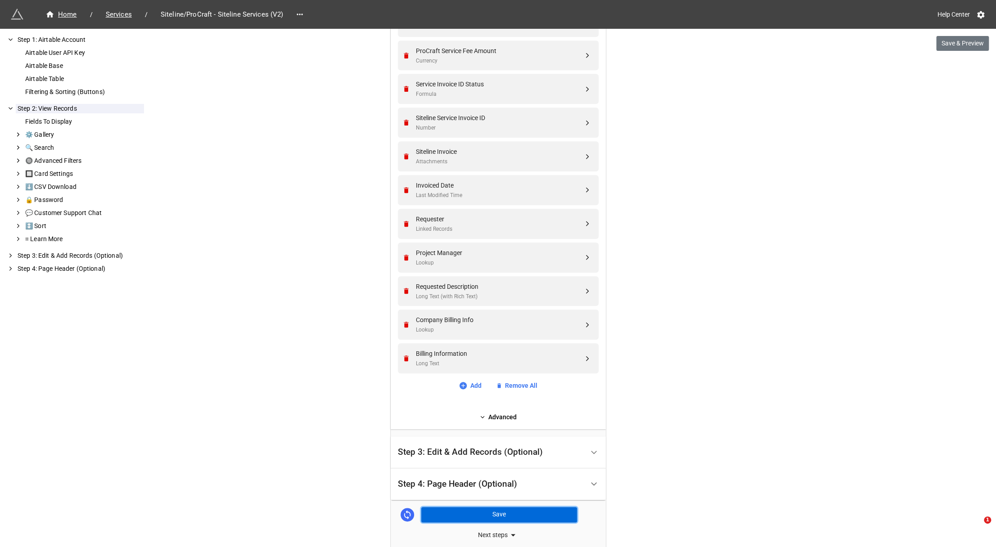
click at [489, 511] on button "Save" at bounding box center [499, 514] width 156 height 15
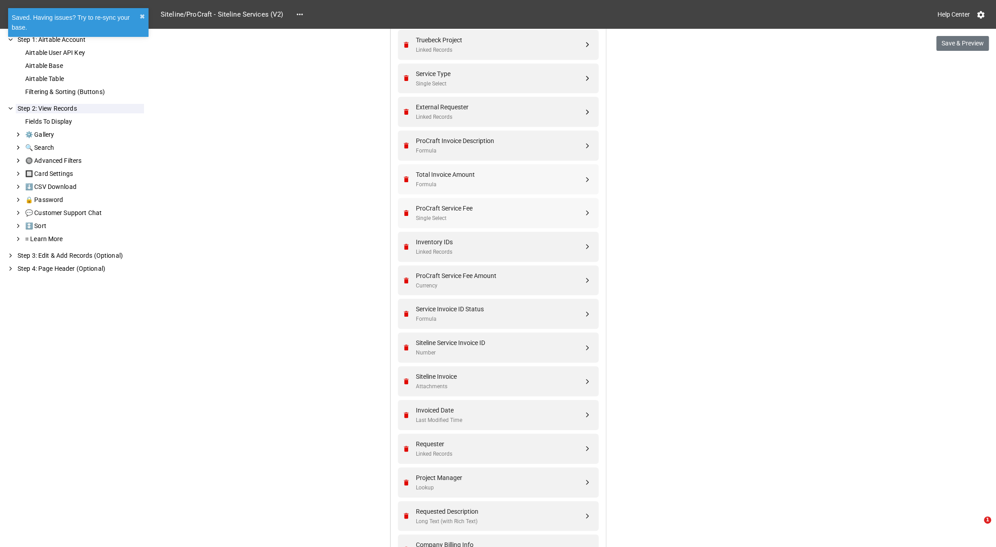
scroll to position [0, 0]
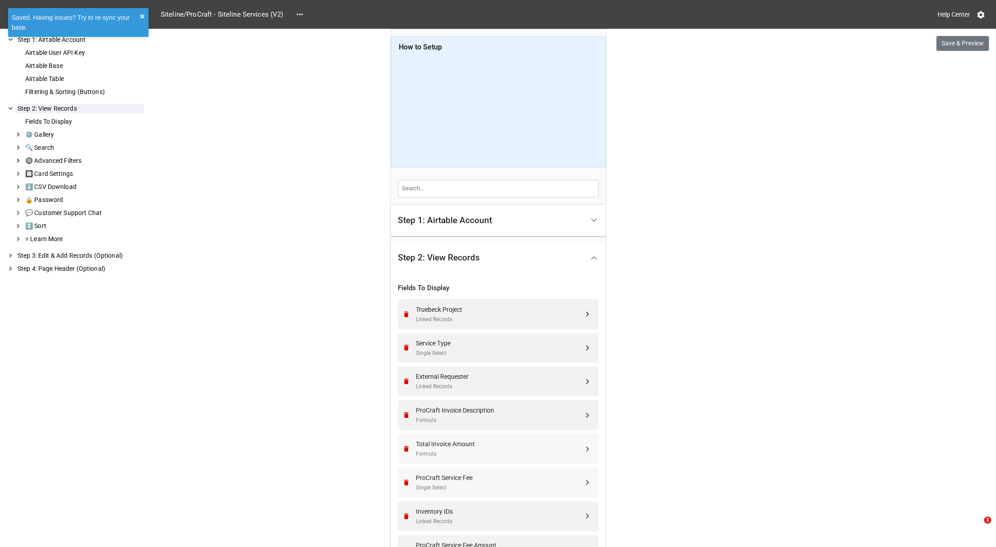
click at [118, 18] on span "Services" at bounding box center [118, 14] width 37 height 10
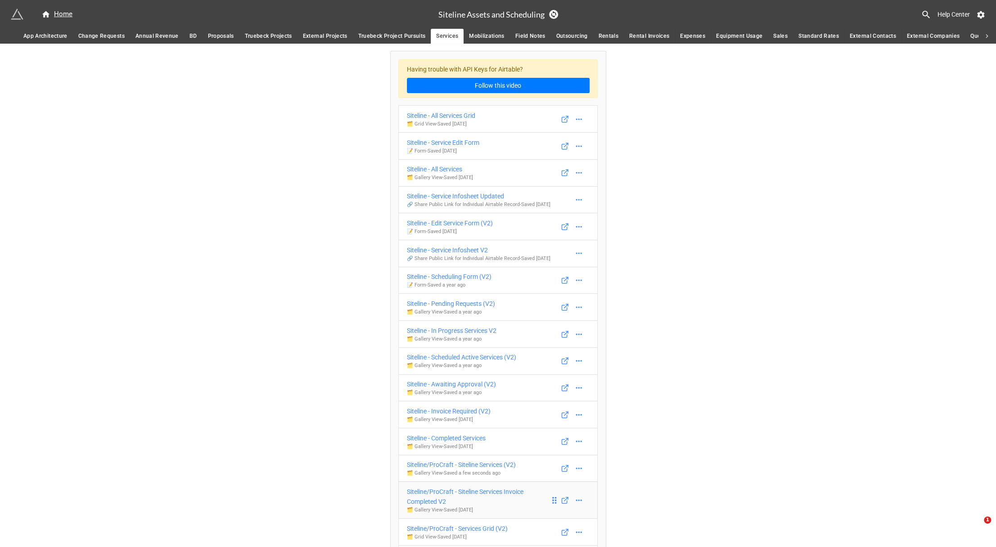
click at [472, 493] on div "Siteline/ProCraft - Siteline Services Invoice Completed V2" at bounding box center [478, 497] width 143 height 20
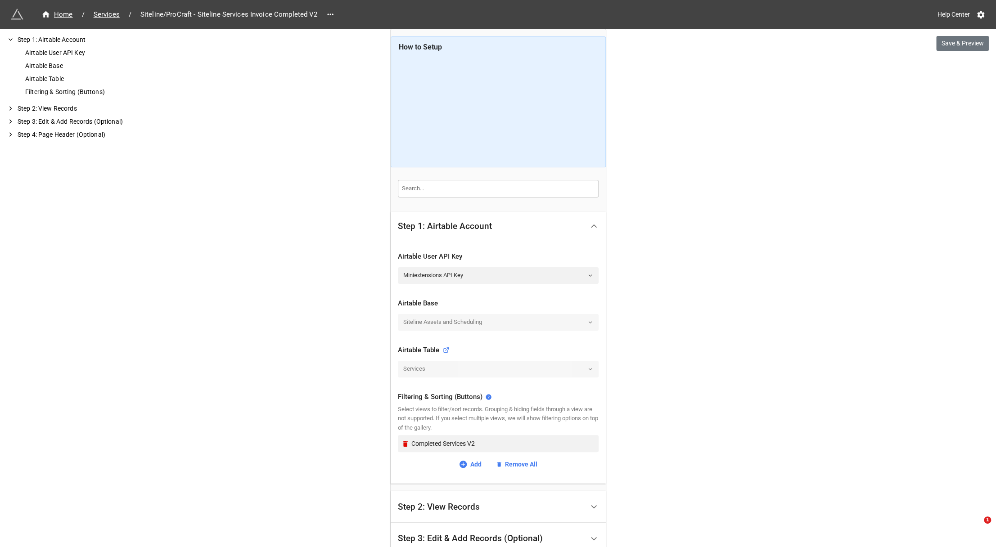
scroll to position [130, 0]
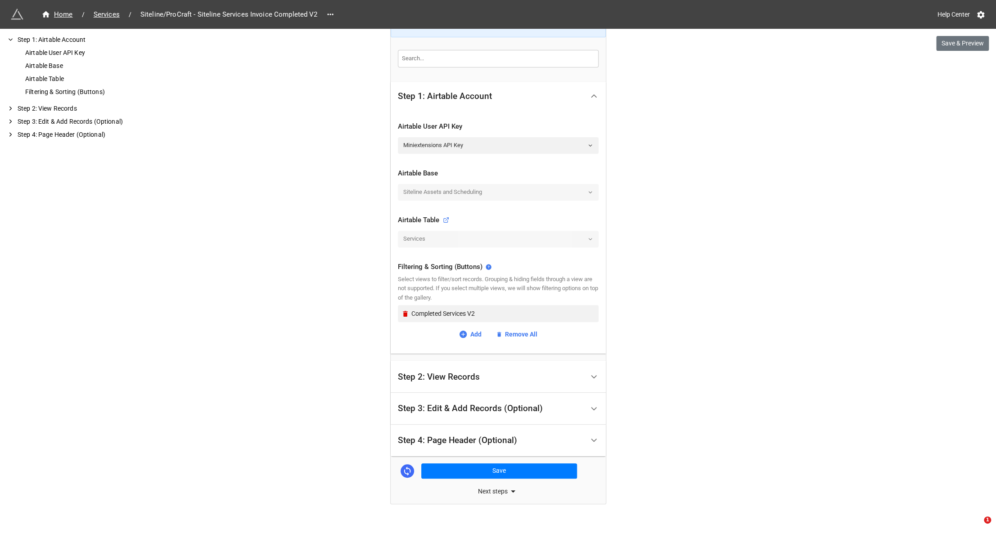
click at [481, 374] on div "Step 2: View Records" at bounding box center [491, 376] width 186 height 21
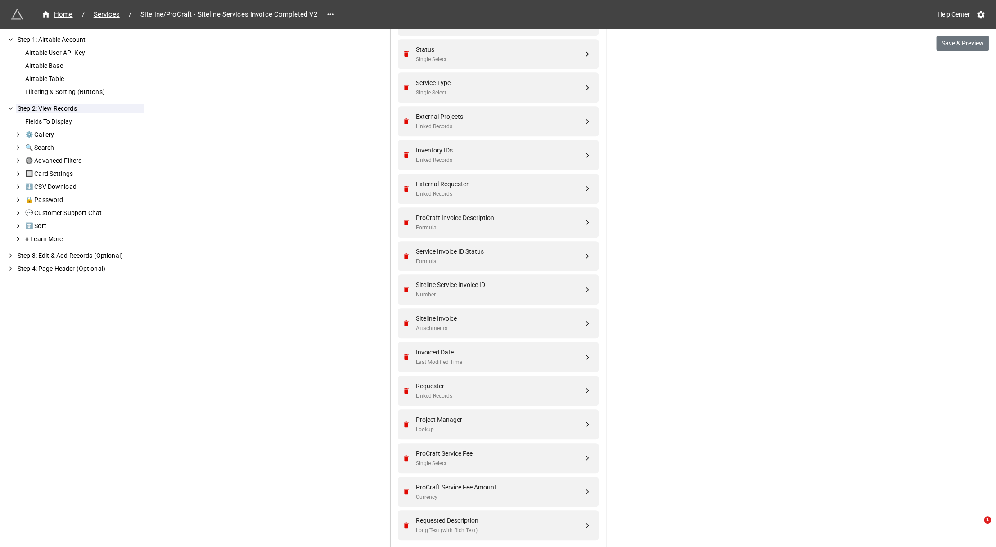
scroll to position [360, 0]
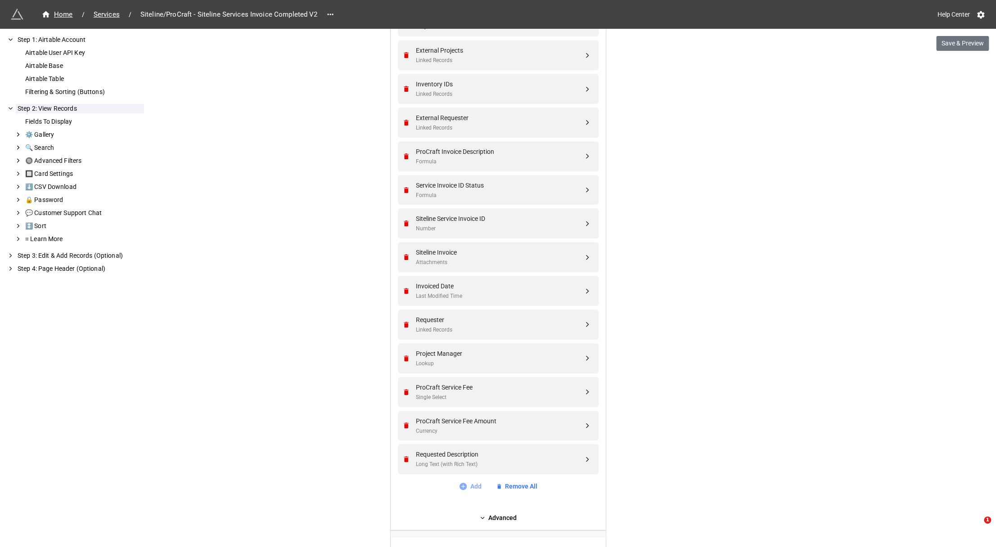
click at [460, 482] on icon at bounding box center [463, 486] width 9 height 9
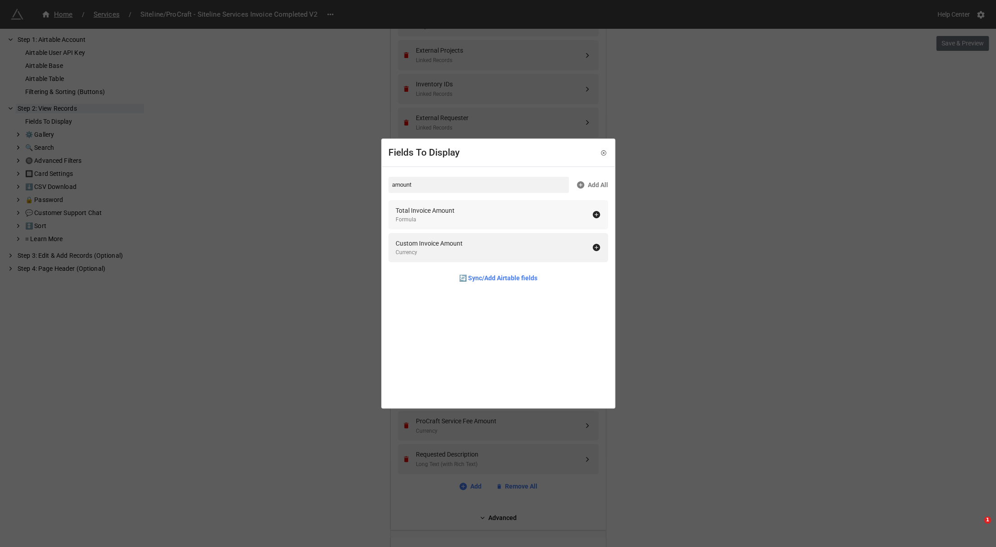
type input "amount"
click at [440, 216] on div "Formula" at bounding box center [425, 220] width 59 height 9
click at [916, 196] on div "Fields To Display amount Add All Custom Invoice Amount Currency 🔄 Sync/Add Airt…" at bounding box center [498, 273] width 996 height 547
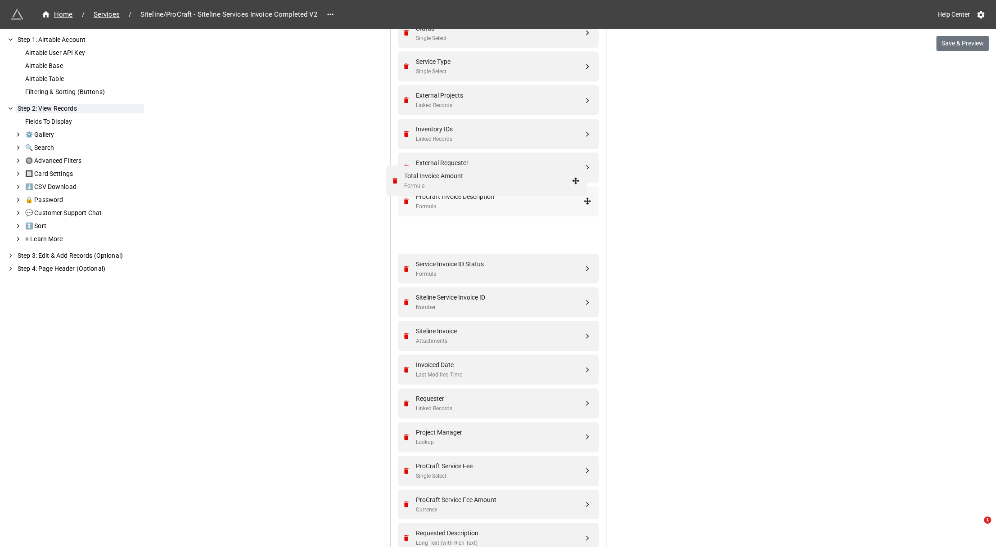
scroll to position [315, 0]
drag, startPoint x: 585, startPoint y: 492, endPoint x: 585, endPoint y: 235, distance: 256.5
click at [404, 268] on icon "Remove" at bounding box center [406, 269] width 5 height 6
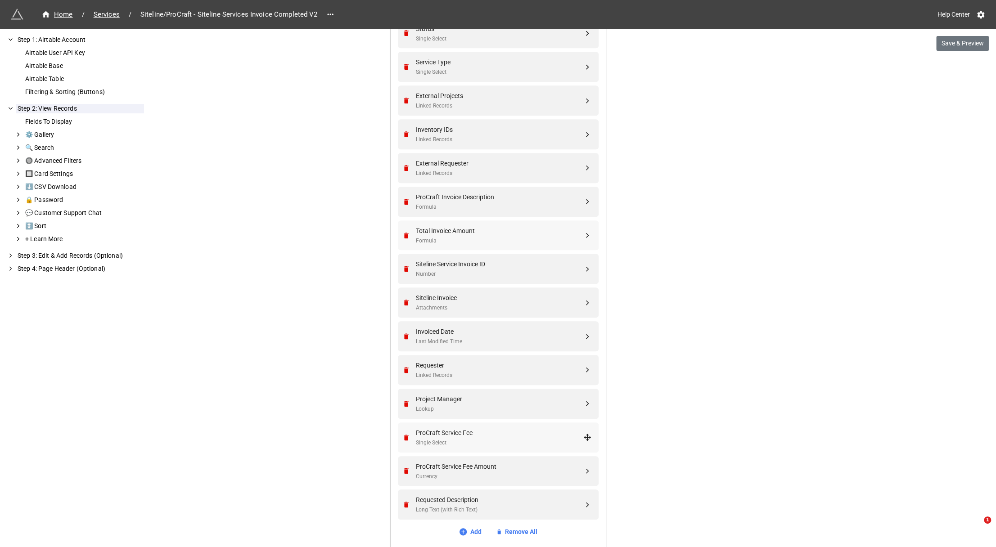
drag, startPoint x: 432, startPoint y: 434, endPoint x: 593, endPoint y: 445, distance: 161.5
click at [593, 445] on div "ProCraft Service Fee Single Select" at bounding box center [498, 438] width 201 height 30
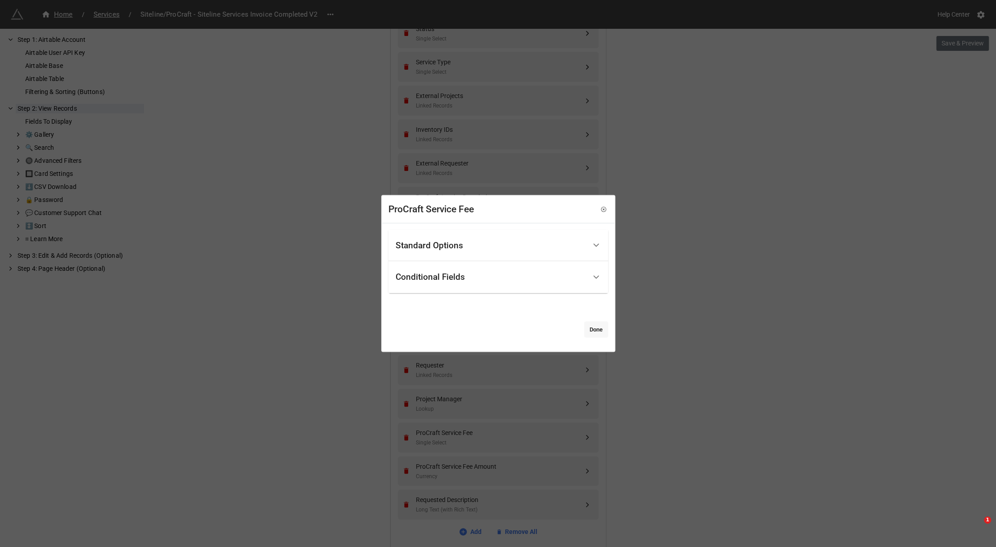
click at [600, 327] on link "Done" at bounding box center [596, 329] width 24 height 16
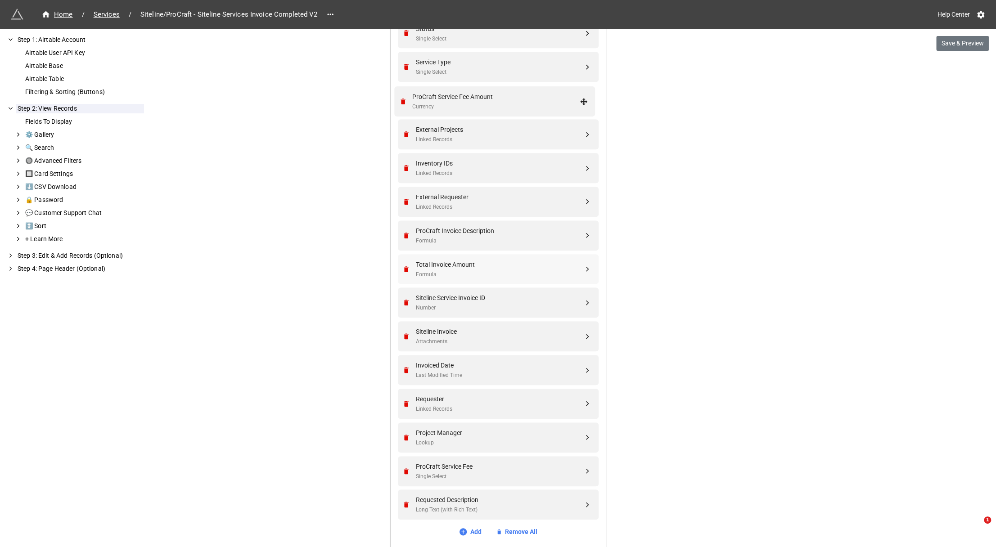
drag, startPoint x: 582, startPoint y: 470, endPoint x: 581, endPoint y: 100, distance: 369.5
drag, startPoint x: 582, startPoint y: 471, endPoint x: 584, endPoint y: 134, distance: 336.6
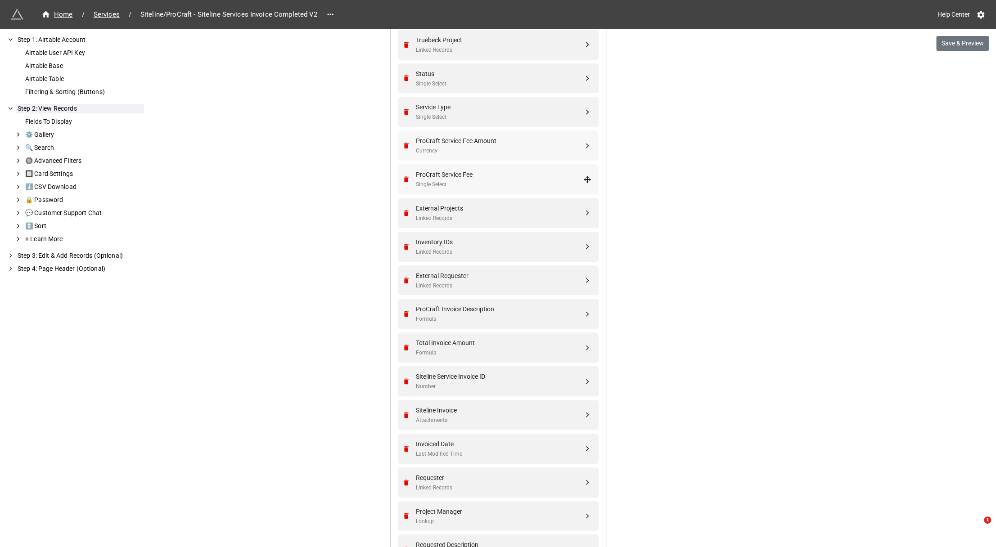
scroll to position [225, 0]
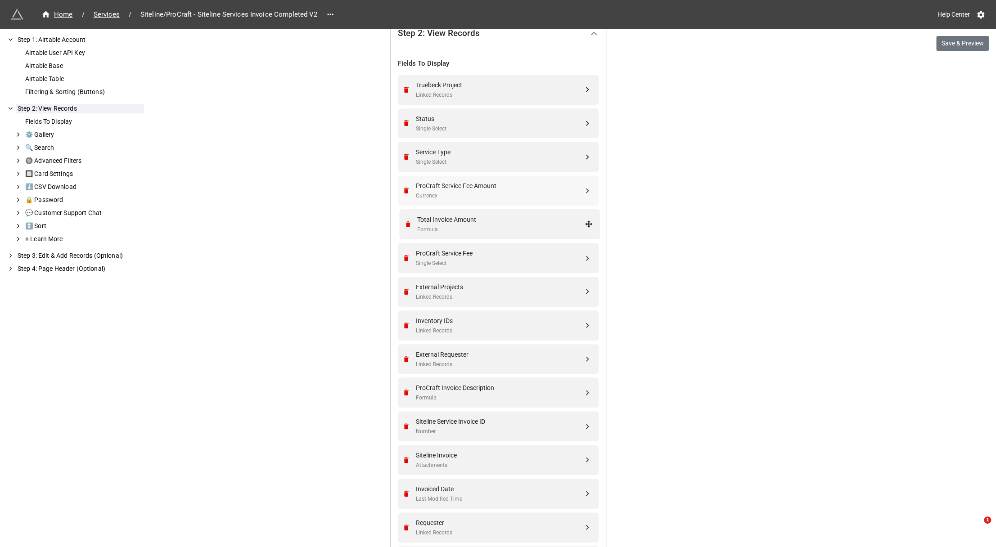
drag, startPoint x: 586, startPoint y: 392, endPoint x: 590, endPoint y: 224, distance: 167.9
drag, startPoint x: 585, startPoint y: 297, endPoint x: 582, endPoint y: 184, distance: 113.9
drag, startPoint x: 585, startPoint y: 260, endPoint x: 581, endPoint y: 222, distance: 37.9
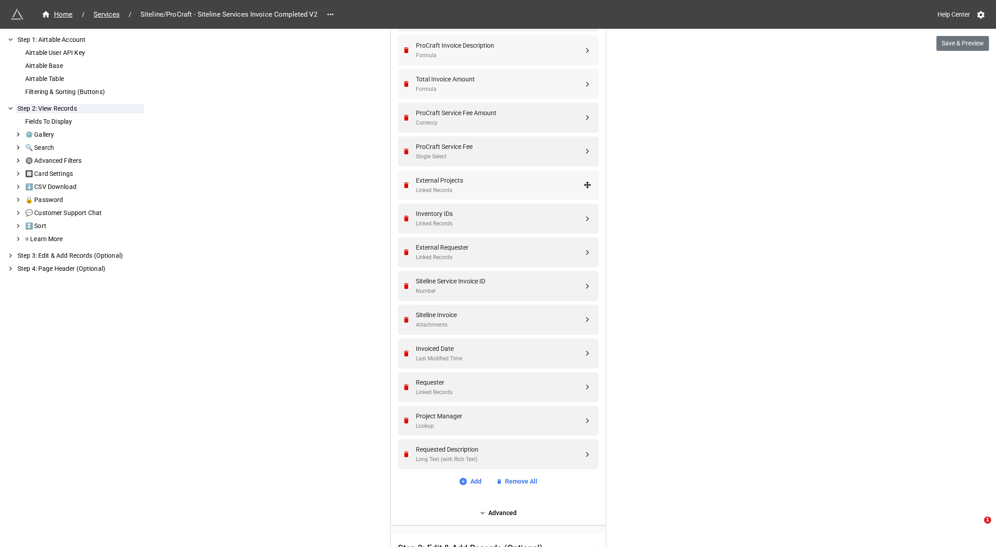
scroll to position [450, 0]
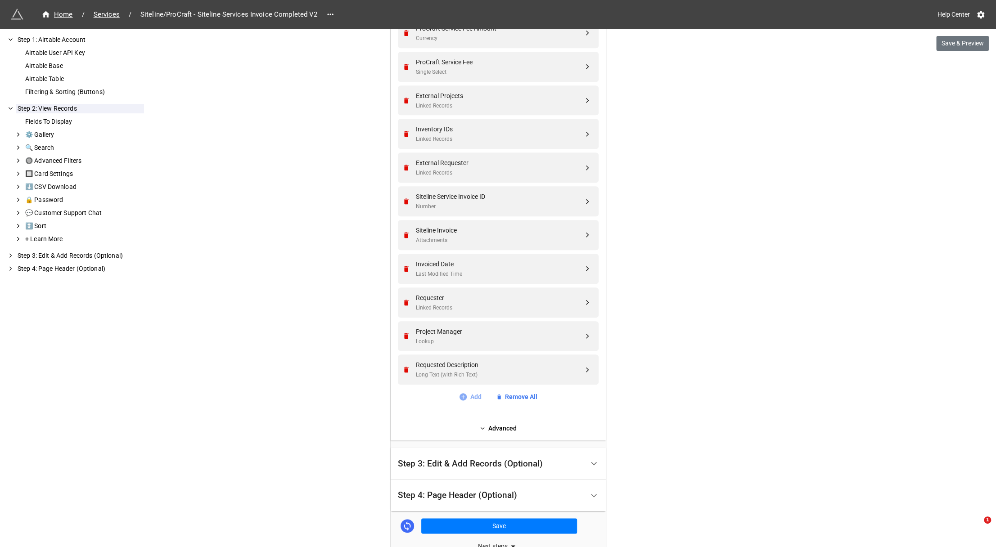
click at [474, 400] on link "Add" at bounding box center [470, 397] width 23 height 10
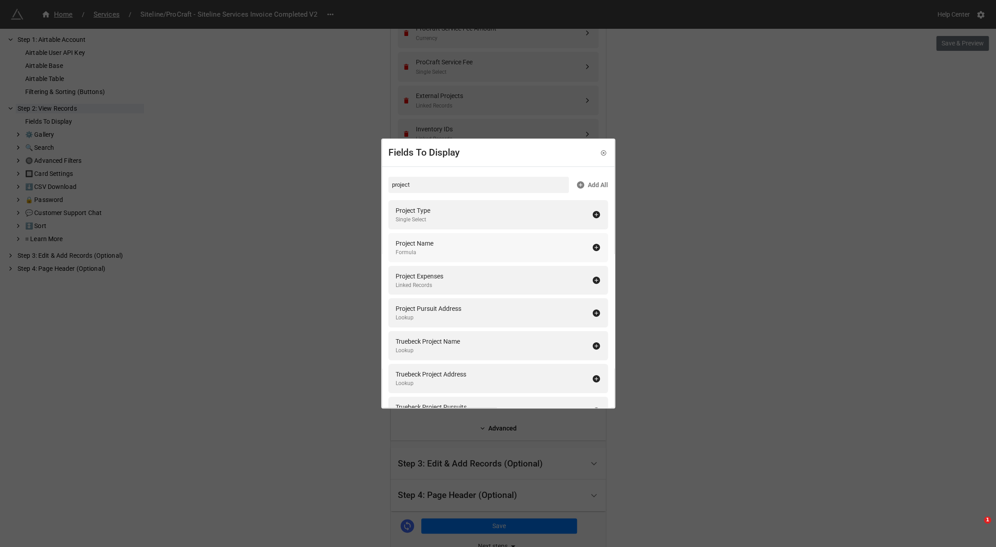
type input "project"
click at [486, 248] on div "Project Name Formula" at bounding box center [494, 248] width 196 height 18
click at [752, 213] on div "Fields To Display project Add All Project Type Single Select Project Expenses L…" at bounding box center [498, 273] width 996 height 547
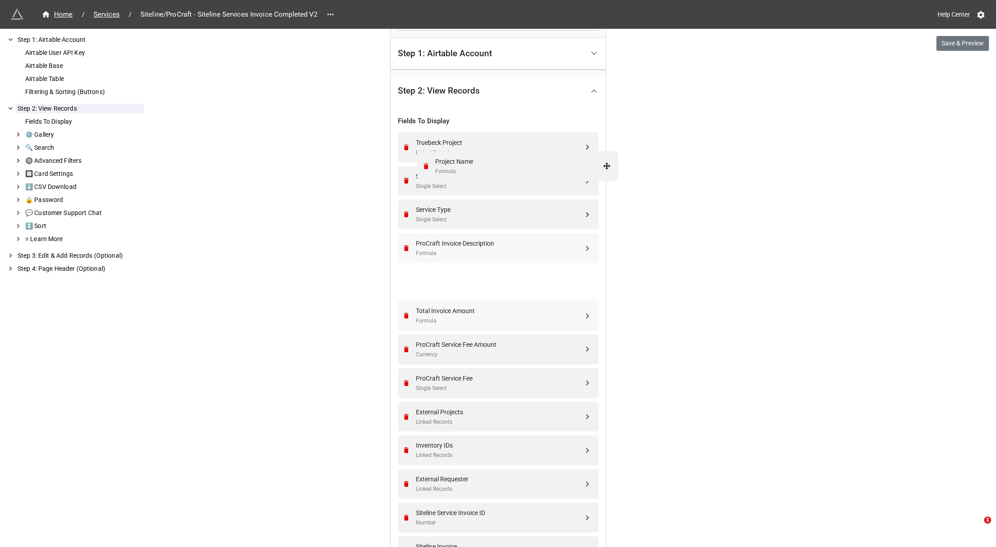
scroll to position [135, 0]
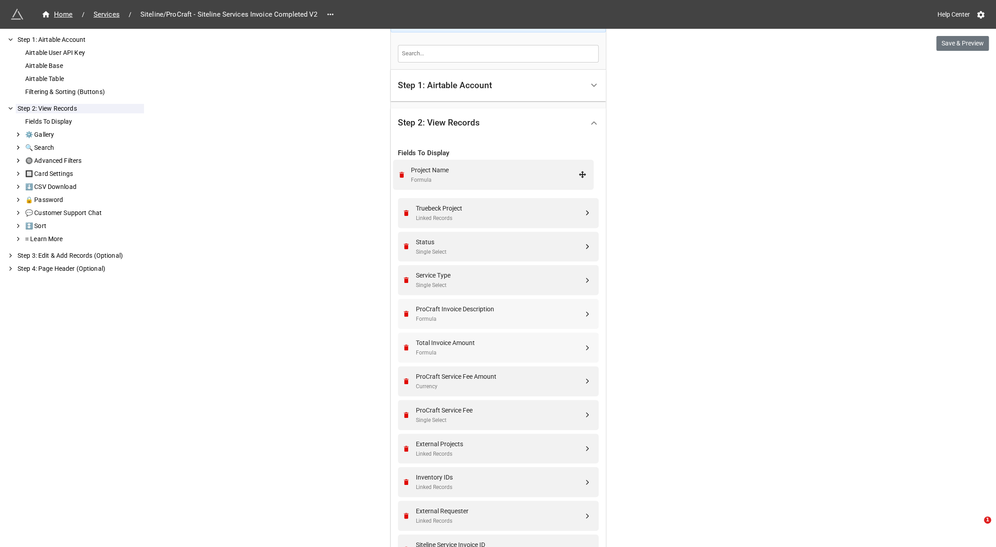
drag, startPoint x: 585, startPoint y: 398, endPoint x: 584, endPoint y: 173, distance: 225.0
click at [404, 212] on icon "Remove" at bounding box center [406, 213] width 5 height 6
click at [402, 411] on icon "Remove" at bounding box center [406, 415] width 8 height 8
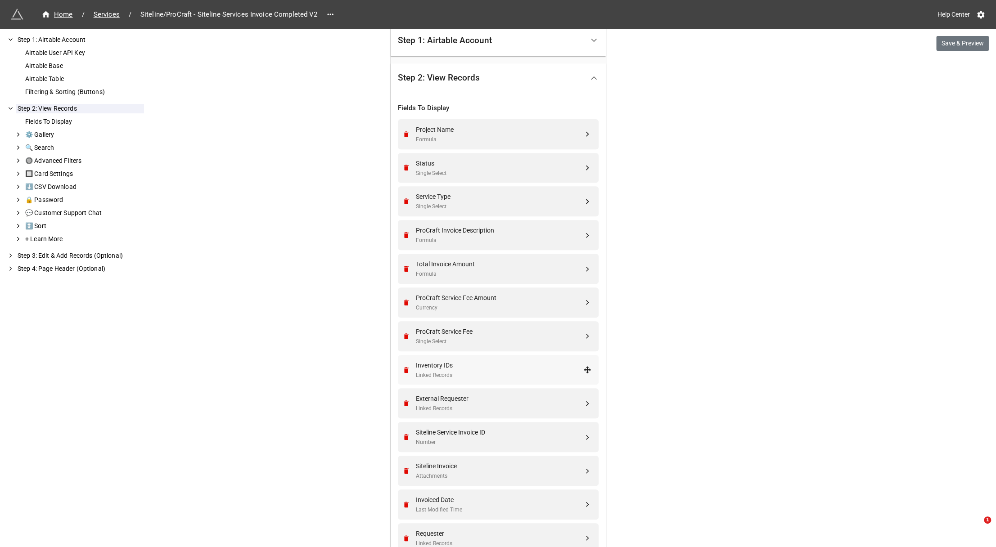
scroll to position [225, 0]
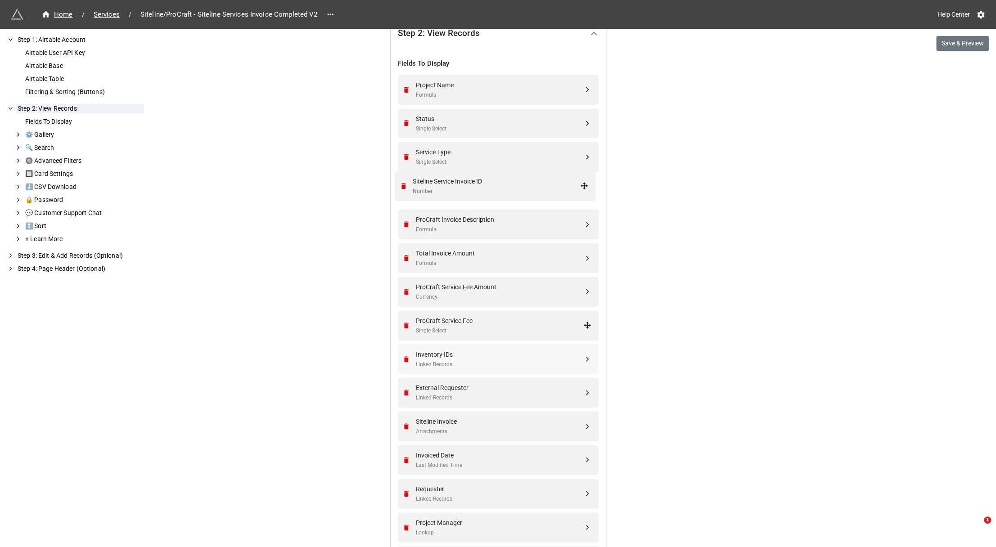
drag, startPoint x: 585, startPoint y: 393, endPoint x: 585, endPoint y: 187, distance: 206.1
drag, startPoint x: 585, startPoint y: 420, endPoint x: 616, endPoint y: 404, distance: 34.6
click at [616, 404] on div "Home / Services / Siteline/ProCraft - Siteline Services Invoice Completed V2 He…" at bounding box center [498, 284] width 996 height 1019
drag, startPoint x: 583, startPoint y: 423, endPoint x: 587, endPoint y: 224, distance: 199.4
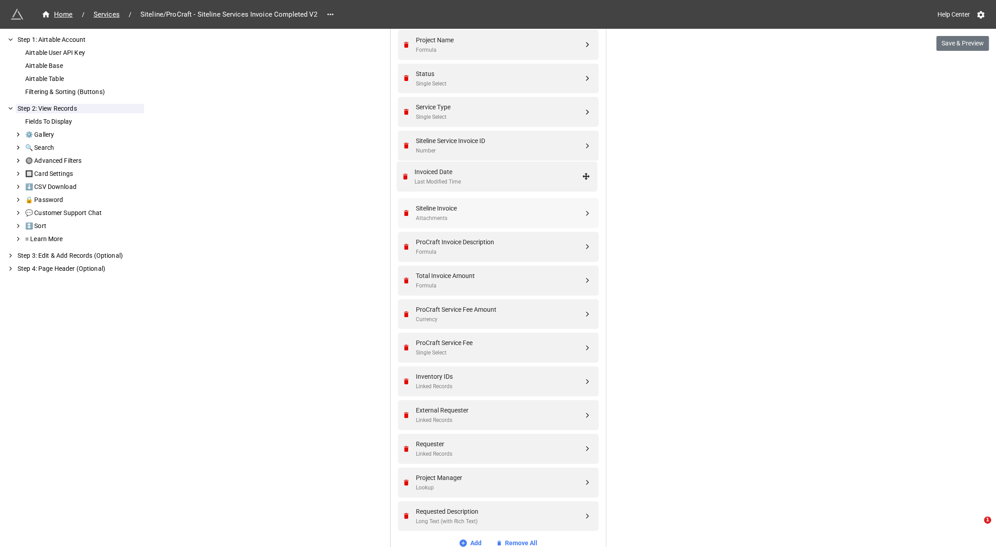
drag, startPoint x: 584, startPoint y: 416, endPoint x: 585, endPoint y: 177, distance: 239.4
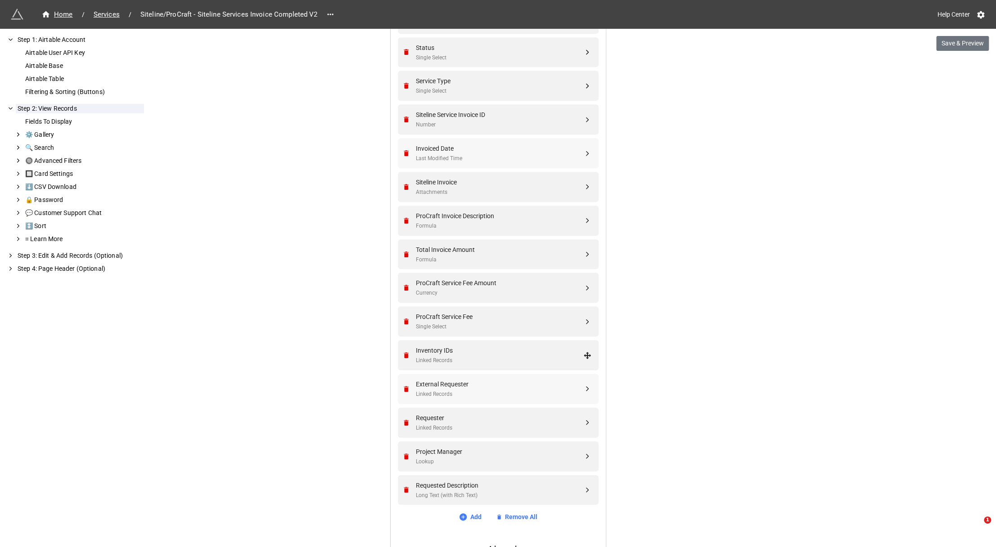
scroll to position [315, 0]
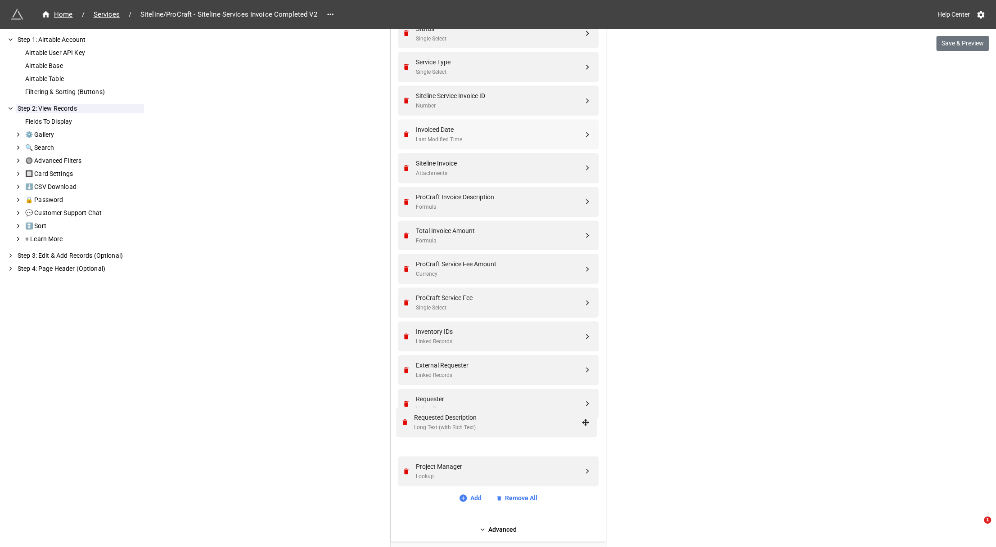
drag, startPoint x: 583, startPoint y: 470, endPoint x: 582, endPoint y: 428, distance: 42.3
click at [405, 367] on icon "Remove" at bounding box center [406, 370] width 8 height 8
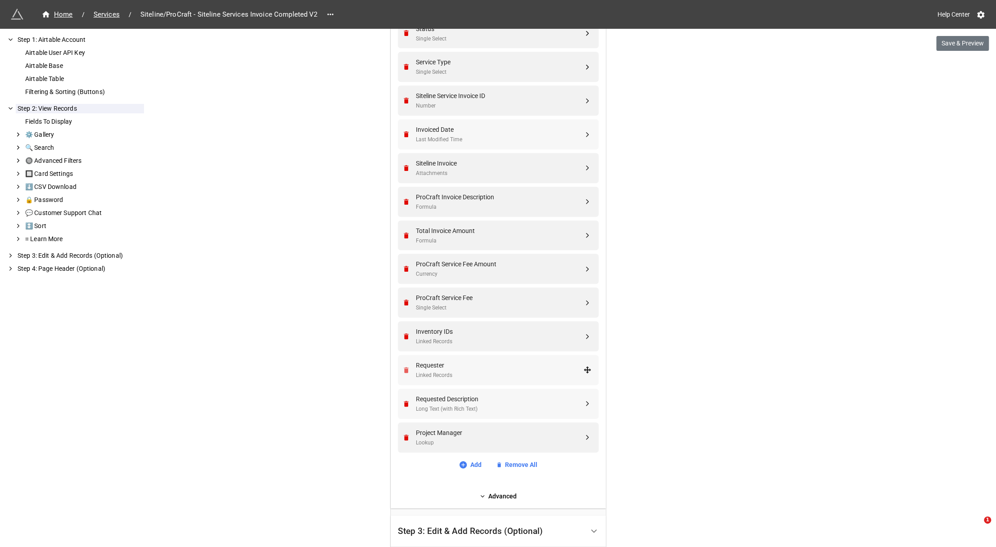
click at [405, 370] on icon "Remove" at bounding box center [406, 370] width 5 height 6
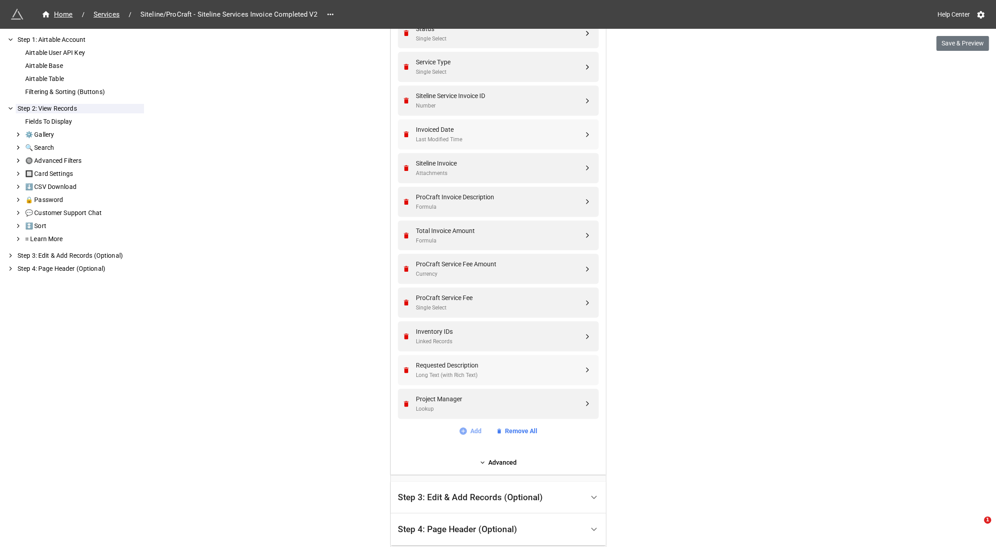
click at [474, 431] on link "Add" at bounding box center [470, 431] width 23 height 10
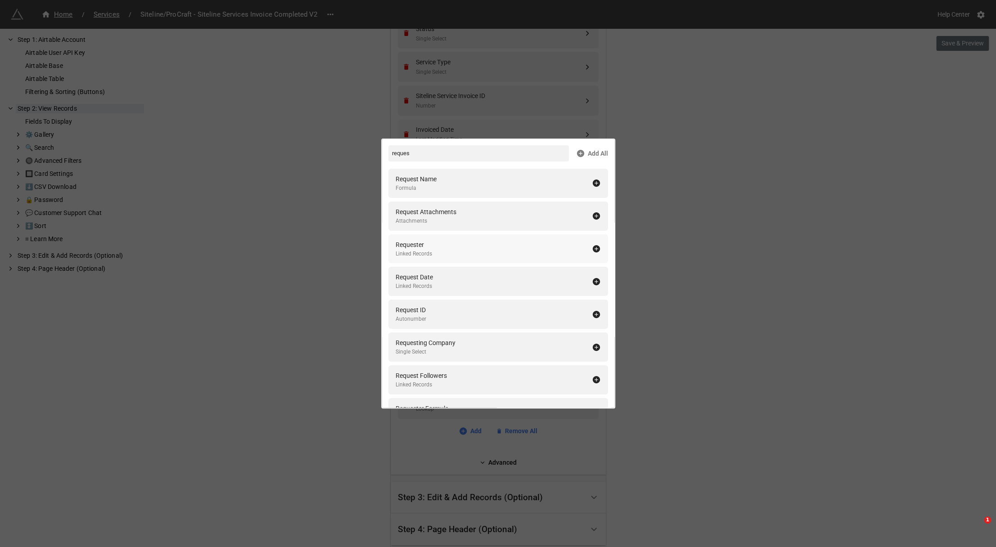
scroll to position [32, 0]
type input "reques"
click at [438, 255] on div "Requester Linked Records" at bounding box center [494, 248] width 196 height 18
click at [739, 328] on div "Fields To Display reques Add All Request Name Formula Request Attachments Attac…" at bounding box center [498, 273] width 996 height 547
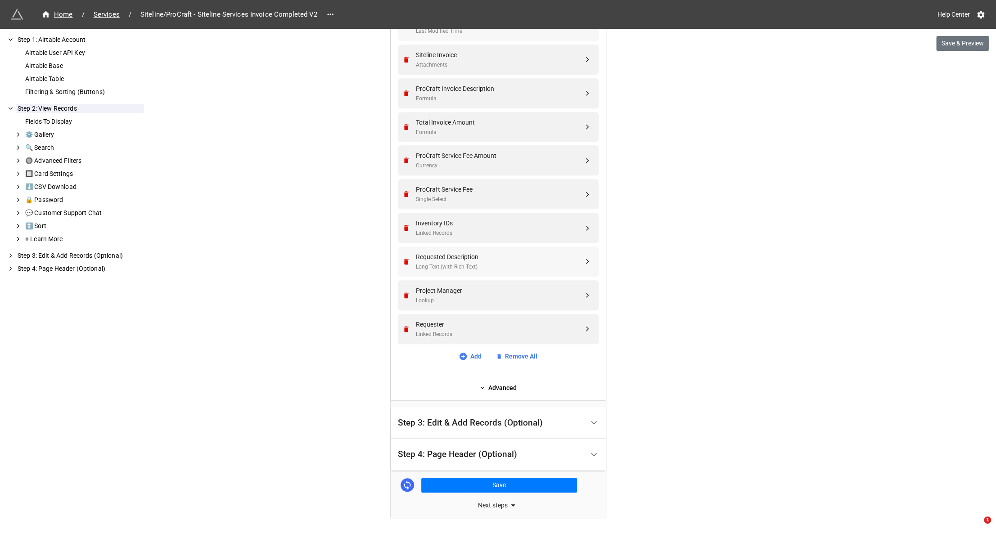
scroll to position [424, 0]
click at [473, 483] on button "Save" at bounding box center [499, 484] width 156 height 15
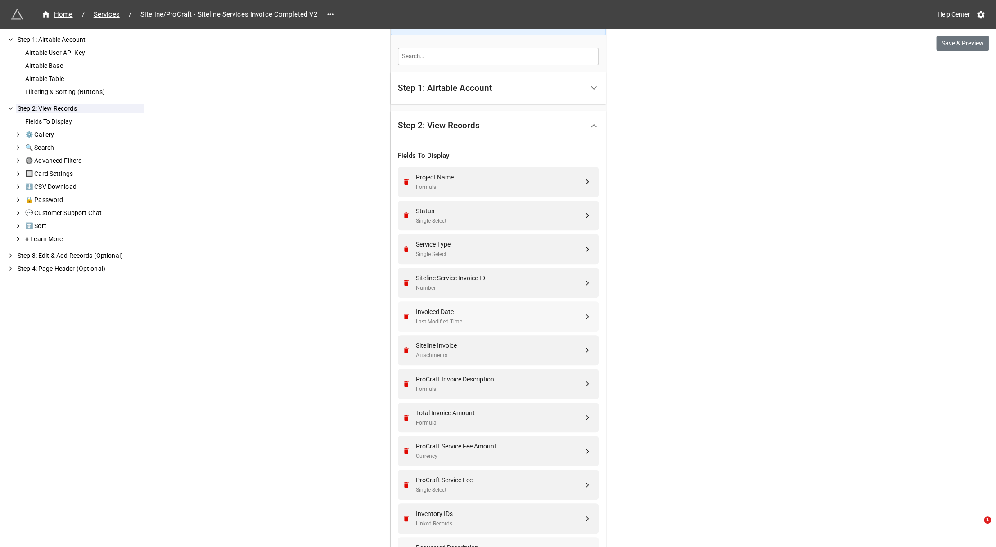
scroll to position [134, 0]
click at [702, 191] on div "Home / Services / Siteline/ProCraft - Siteline Services Invoice Completed V2 He…" at bounding box center [498, 373] width 996 height 1015
